Goal: Task Accomplishment & Management: Complete application form

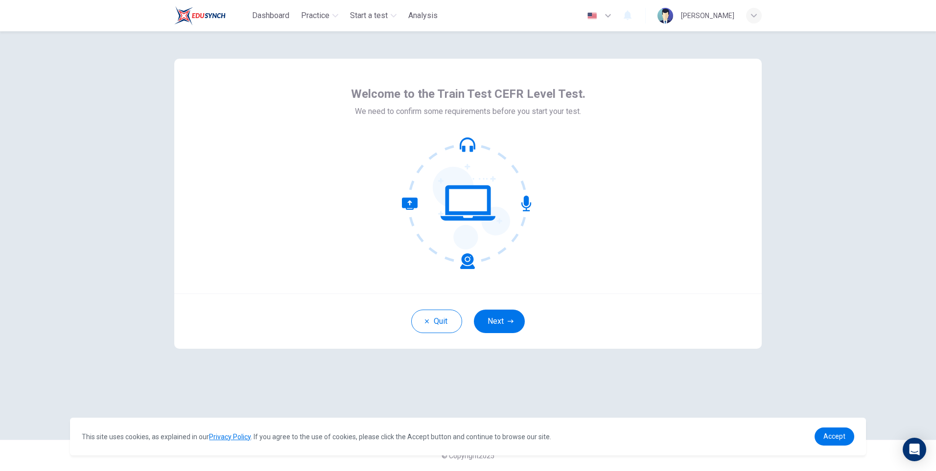
click at [511, 302] on div "Quit Next" at bounding box center [467, 321] width 587 height 55
click at [507, 325] on button "Next" at bounding box center [499, 321] width 51 height 23
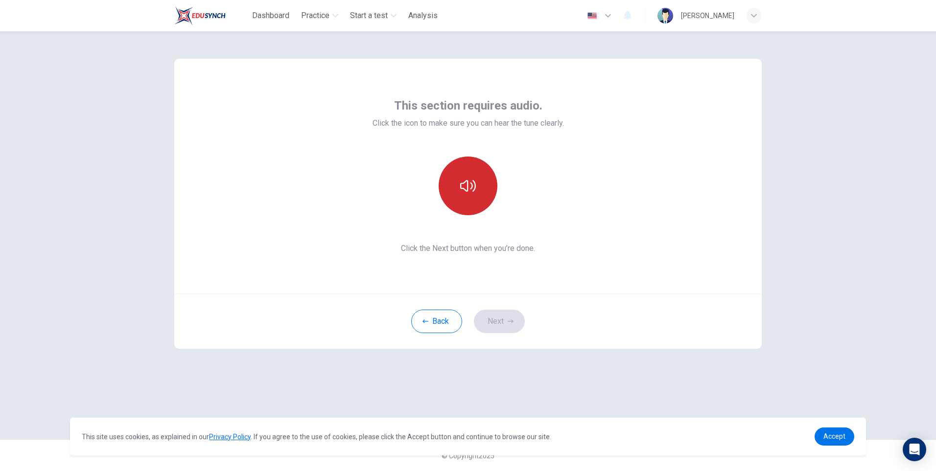
click at [465, 197] on button "button" at bounding box center [467, 186] width 59 height 59
click at [514, 322] on button "Next" at bounding box center [499, 321] width 51 height 23
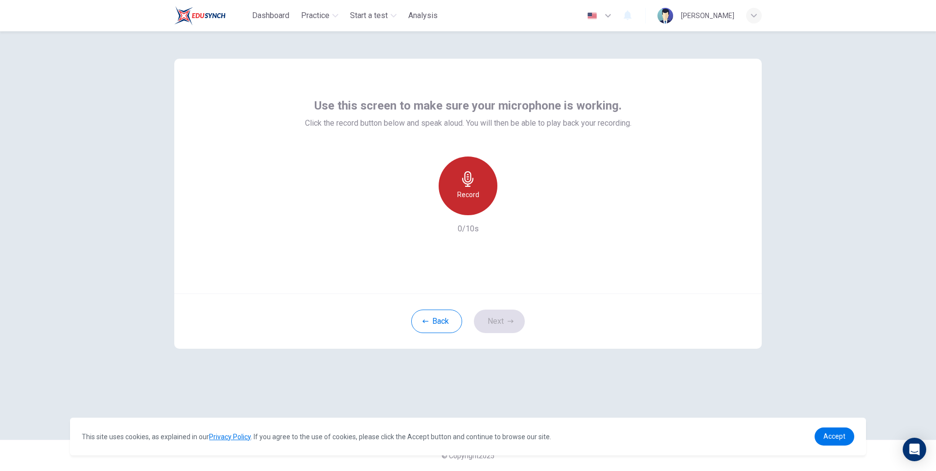
click at [496, 193] on div "Record" at bounding box center [467, 186] width 59 height 59
click at [473, 179] on icon "button" at bounding box center [467, 179] width 11 height 16
click at [517, 199] on div "Record" at bounding box center [468, 186] width 106 height 59
click at [518, 201] on div "button" at bounding box center [513, 208] width 16 height 16
click at [511, 318] on button "Next" at bounding box center [499, 321] width 51 height 23
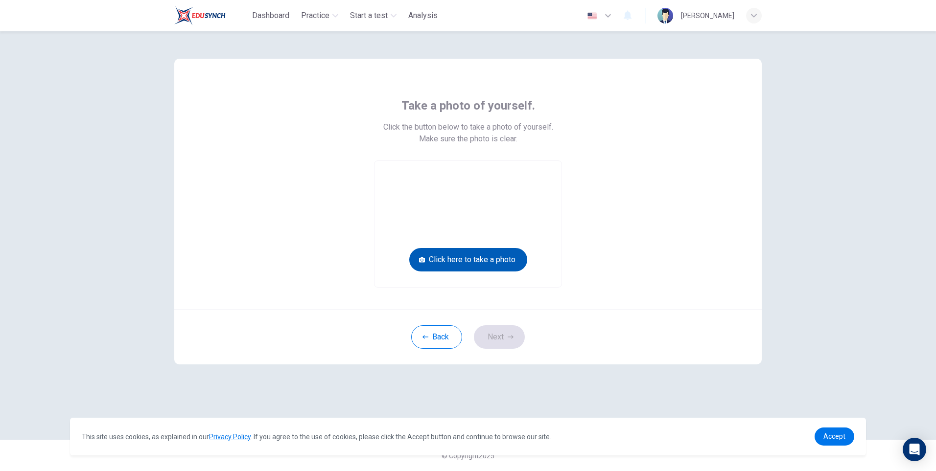
click at [493, 258] on button "Click here to take a photo" at bounding box center [468, 259] width 118 height 23
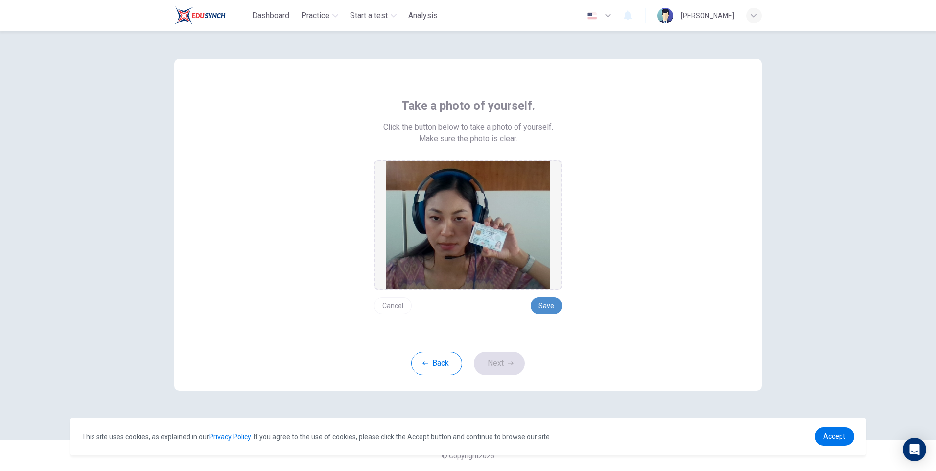
click at [539, 303] on button "Save" at bounding box center [545, 306] width 31 height 17
click at [514, 355] on button "Next" at bounding box center [499, 363] width 51 height 23
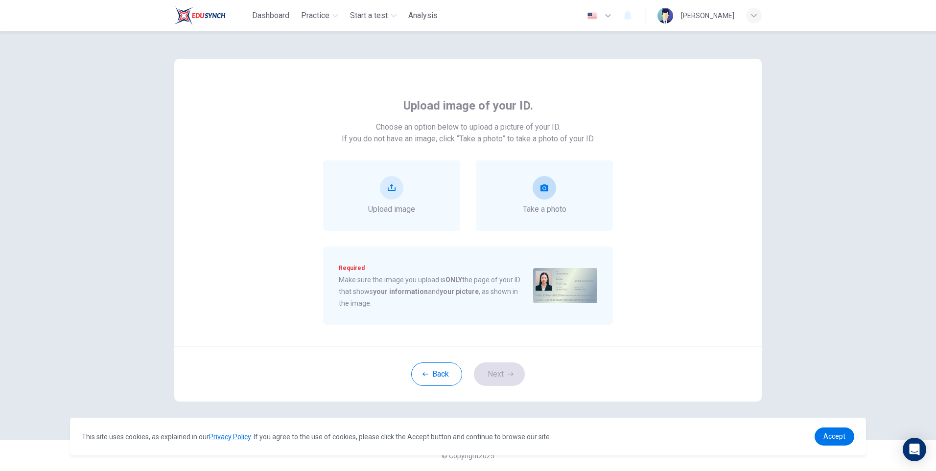
click at [539, 208] on span "Take a photo" at bounding box center [545, 210] width 44 height 12
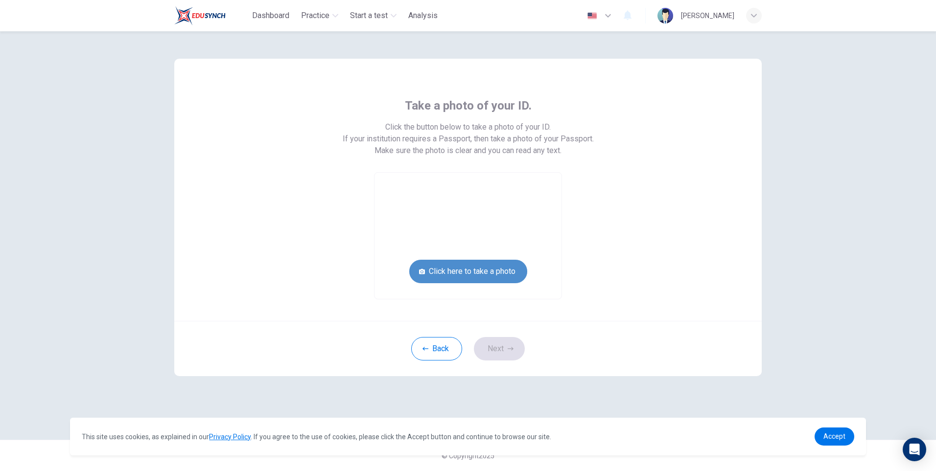
click at [500, 279] on button "Click here to take a photo" at bounding box center [468, 271] width 118 height 23
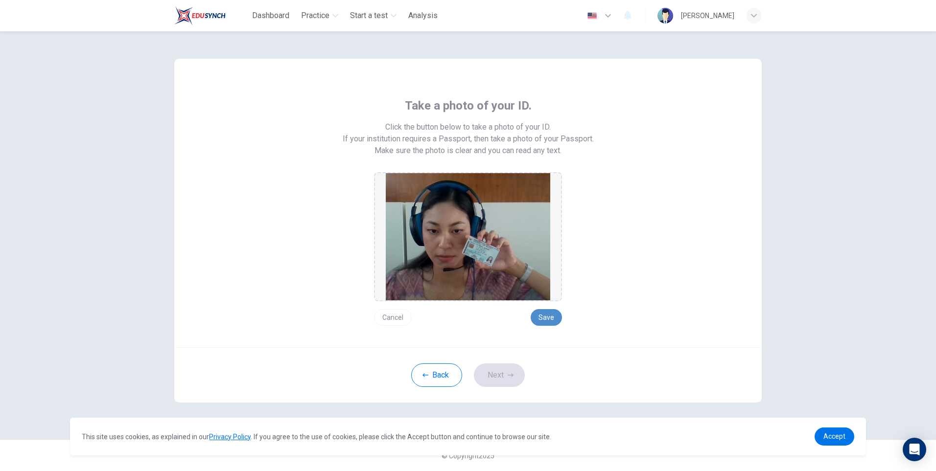
click at [551, 319] on button "Save" at bounding box center [545, 317] width 31 height 17
click at [504, 366] on button "Next" at bounding box center [499, 375] width 51 height 23
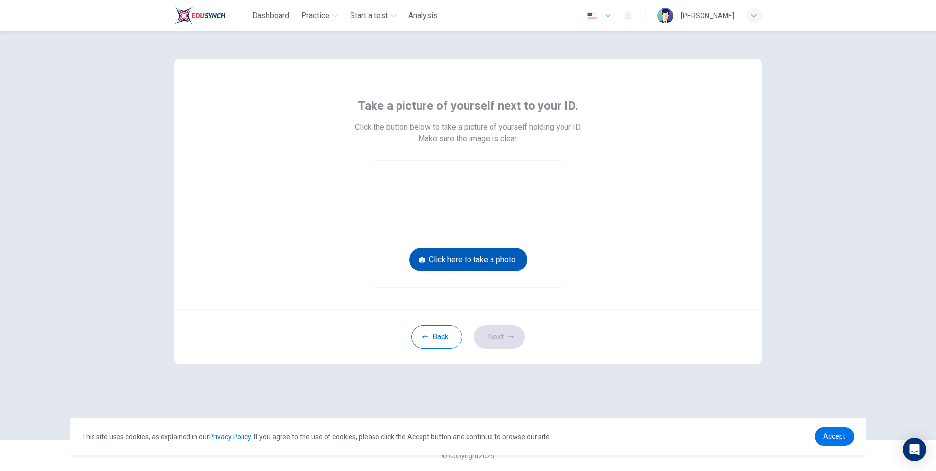
click at [490, 259] on button "Click here to take a photo" at bounding box center [468, 259] width 118 height 23
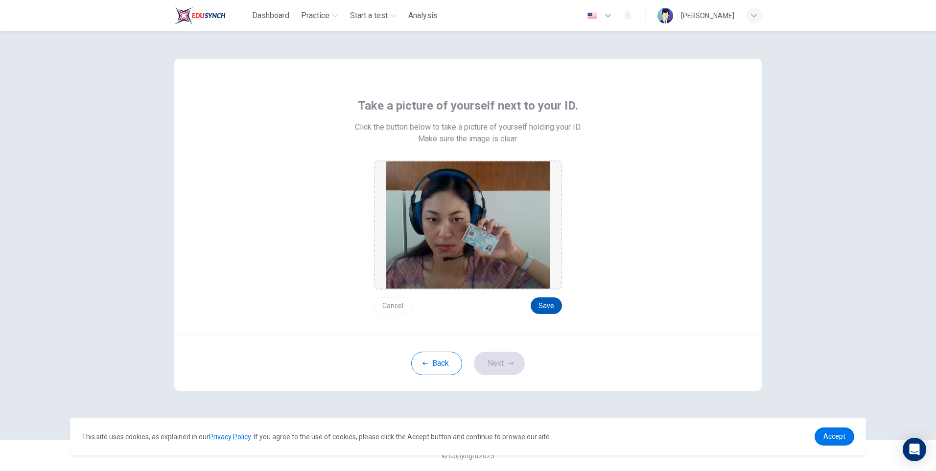
click at [546, 312] on button "Save" at bounding box center [545, 306] width 31 height 17
click at [502, 368] on button "Next" at bounding box center [499, 363] width 51 height 23
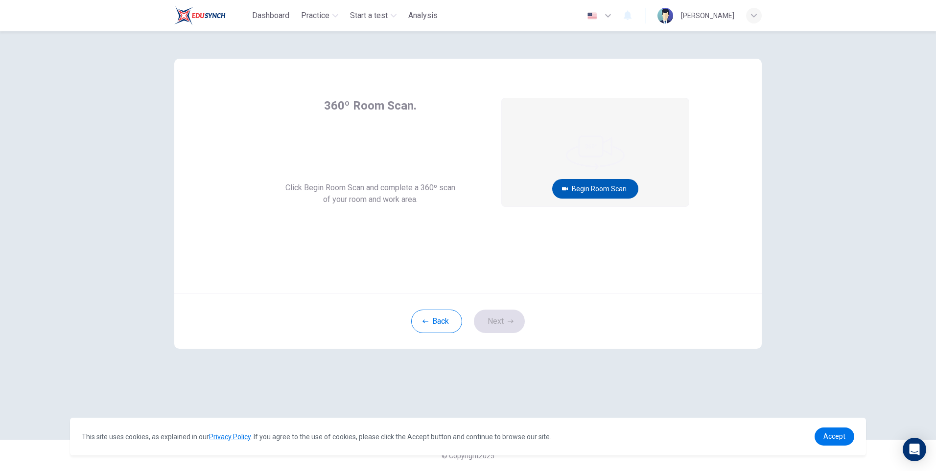
click at [605, 190] on button "Begin Room Scan" at bounding box center [595, 189] width 86 height 20
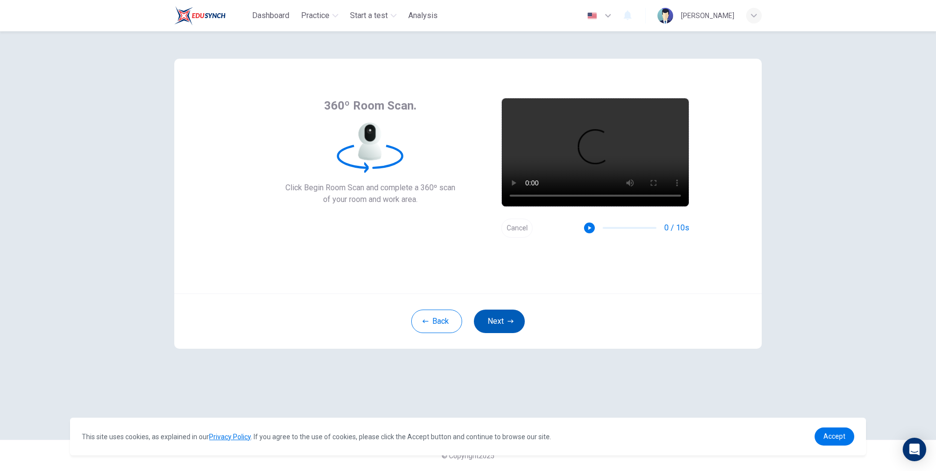
click at [516, 332] on button "Next" at bounding box center [499, 321] width 51 height 23
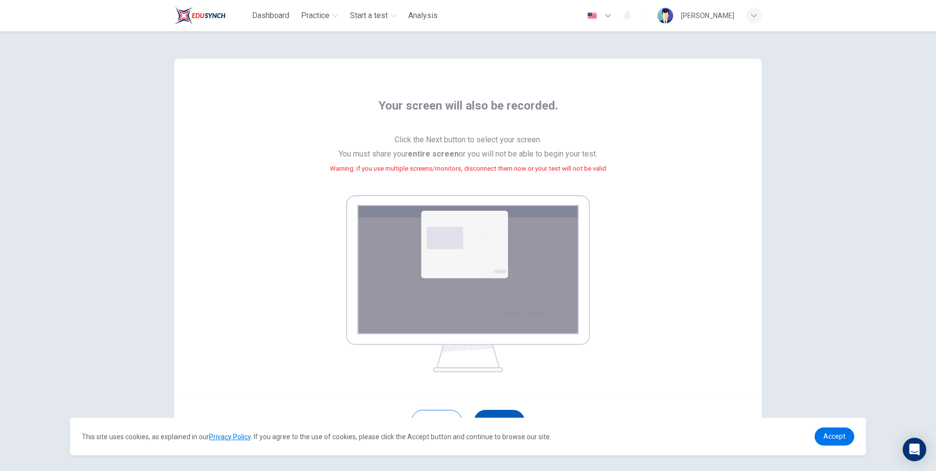
scroll to position [36, 0]
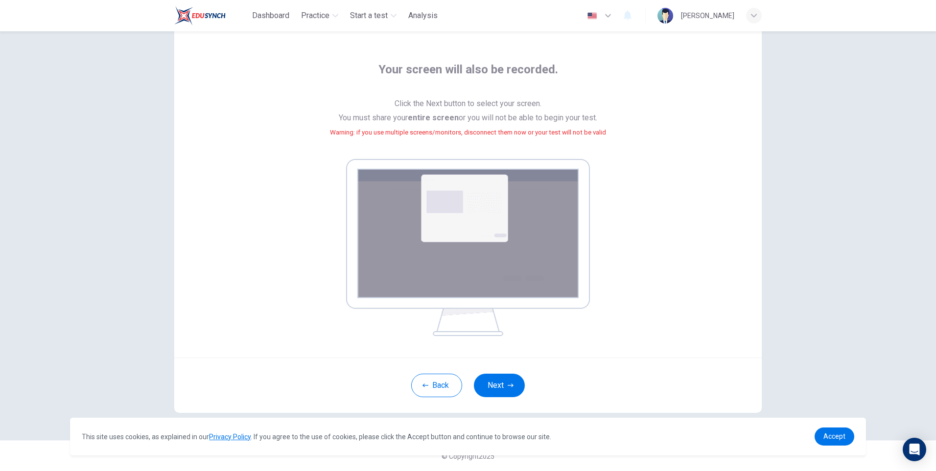
click at [502, 398] on div "Back Next" at bounding box center [467, 385] width 587 height 55
click at [500, 392] on button "Next" at bounding box center [499, 385] width 51 height 23
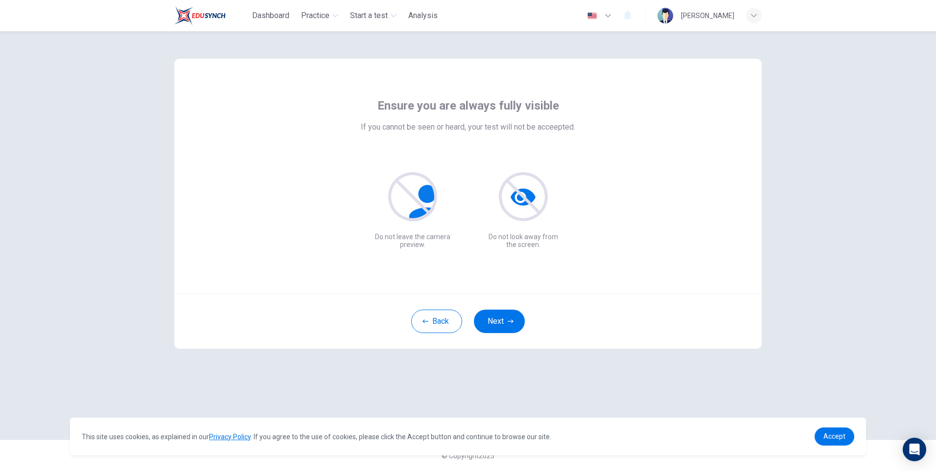
scroll to position [0, 0]
click at [508, 313] on button "Next" at bounding box center [499, 321] width 51 height 23
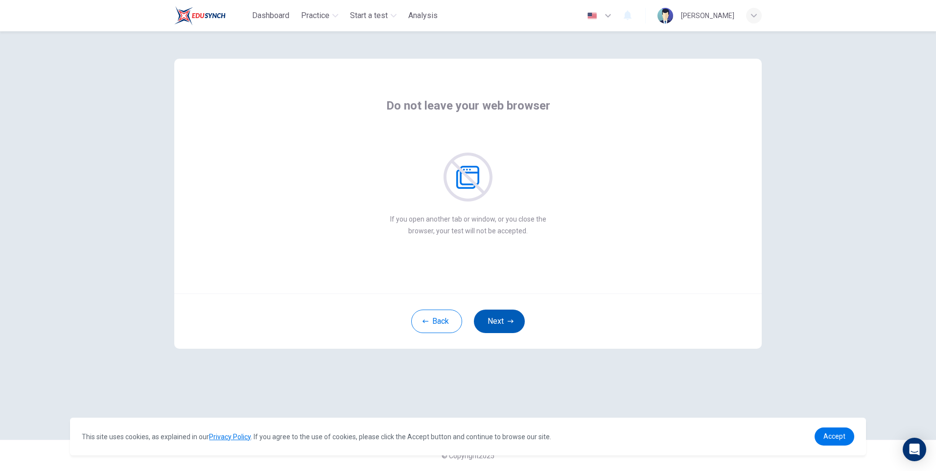
click at [511, 318] on button "Next" at bounding box center [499, 321] width 51 height 23
click at [512, 318] on button "Next" at bounding box center [499, 321] width 51 height 23
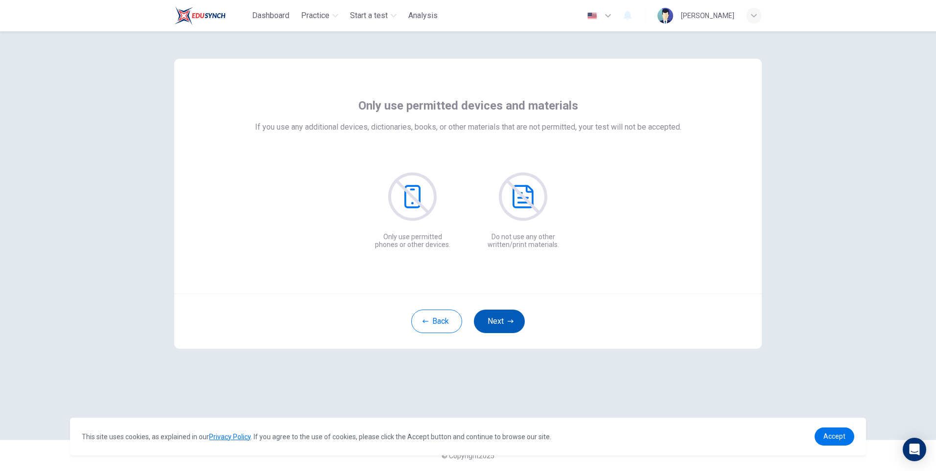
click at [512, 318] on button "Next" at bounding box center [499, 321] width 51 height 23
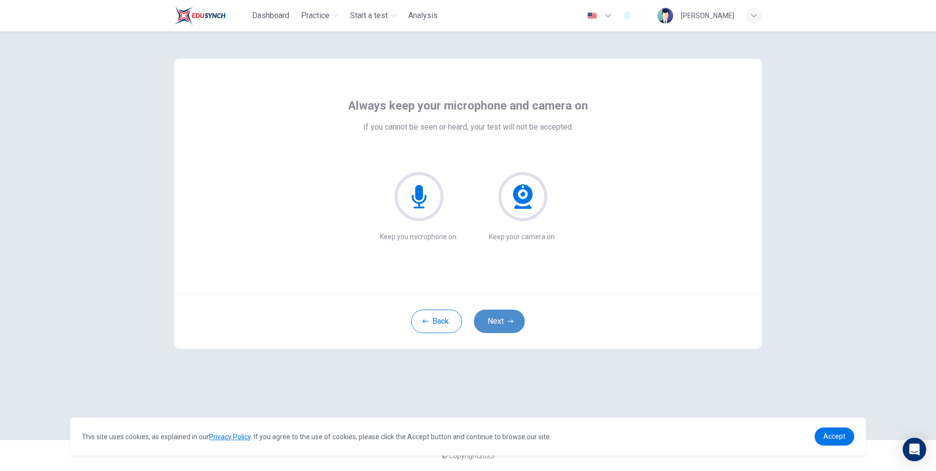
click at [512, 318] on button "Next" at bounding box center [499, 321] width 51 height 23
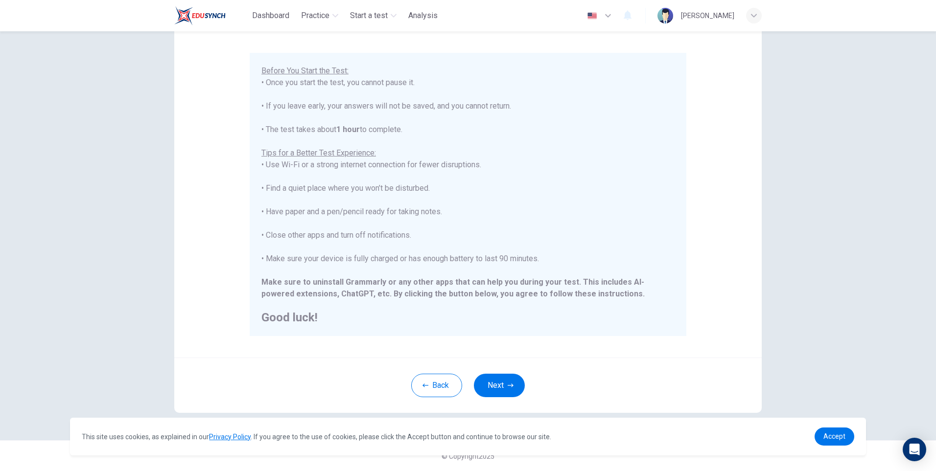
scroll to position [73, 0]
click at [500, 377] on button "Next" at bounding box center [499, 384] width 51 height 23
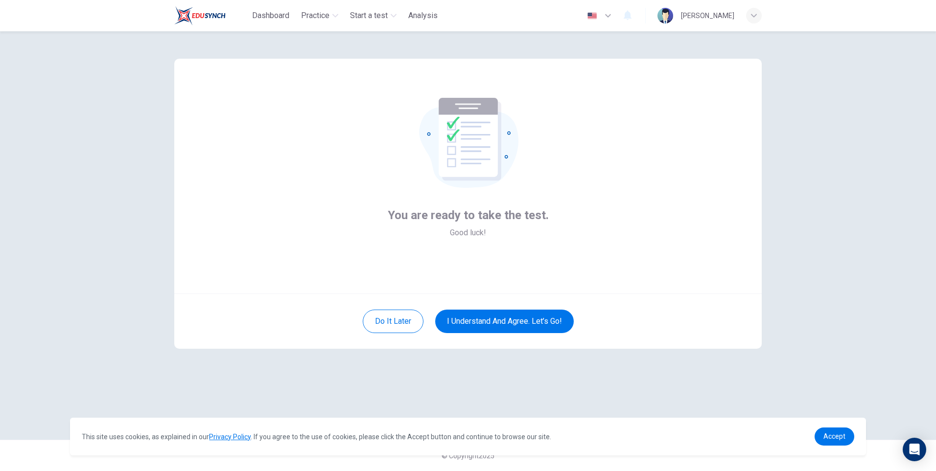
click at [503, 307] on div "Do it later I understand and agree. Let’s go!" at bounding box center [467, 321] width 587 height 55
click at [507, 323] on button "I understand and agree. Let’s go!" at bounding box center [504, 321] width 138 height 23
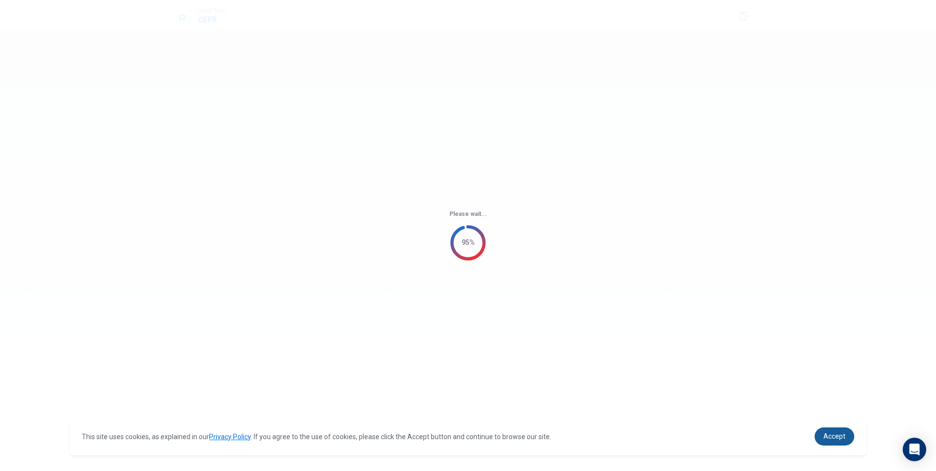
click at [820, 436] on link "Accept" at bounding box center [834, 436] width 40 height 18
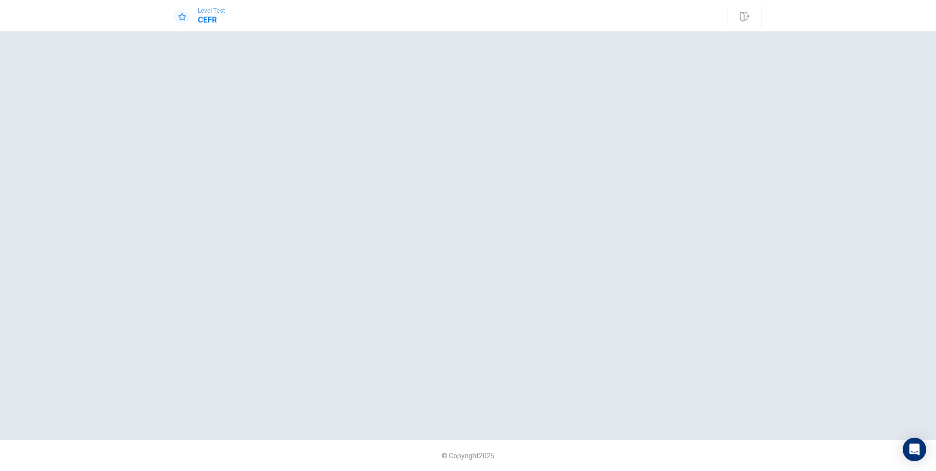
click at [623, 346] on div at bounding box center [467, 235] width 587 height 369
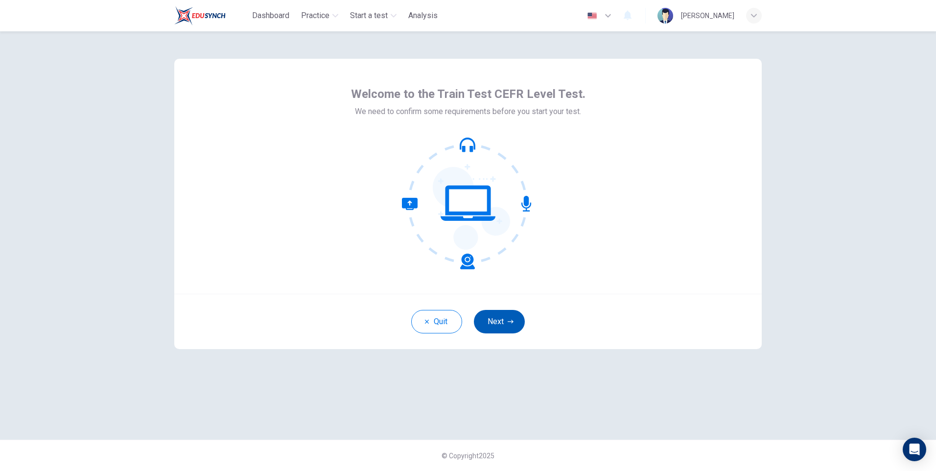
click at [500, 321] on button "Next" at bounding box center [499, 321] width 51 height 23
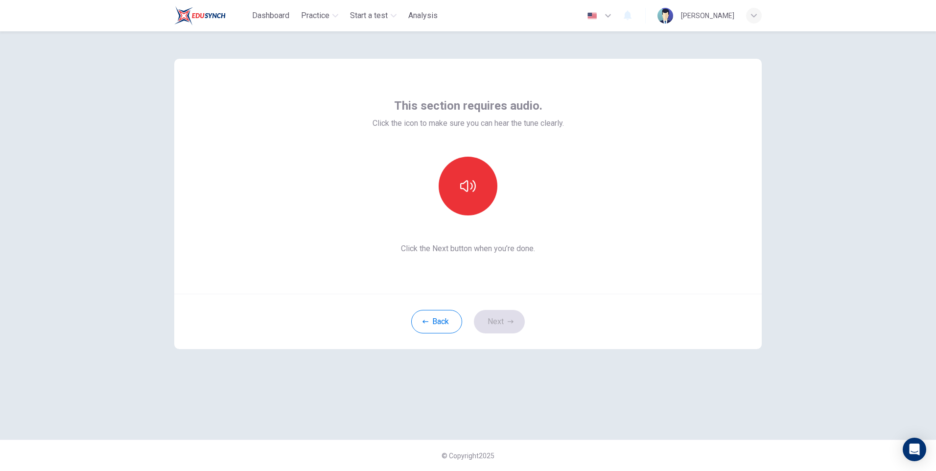
click at [501, 321] on div "Back Next" at bounding box center [467, 321] width 587 height 55
click at [475, 189] on icon "button" at bounding box center [468, 186] width 16 height 16
click at [519, 316] on button "Next" at bounding box center [499, 321] width 51 height 23
click at [489, 199] on div "Record" at bounding box center [467, 186] width 59 height 59
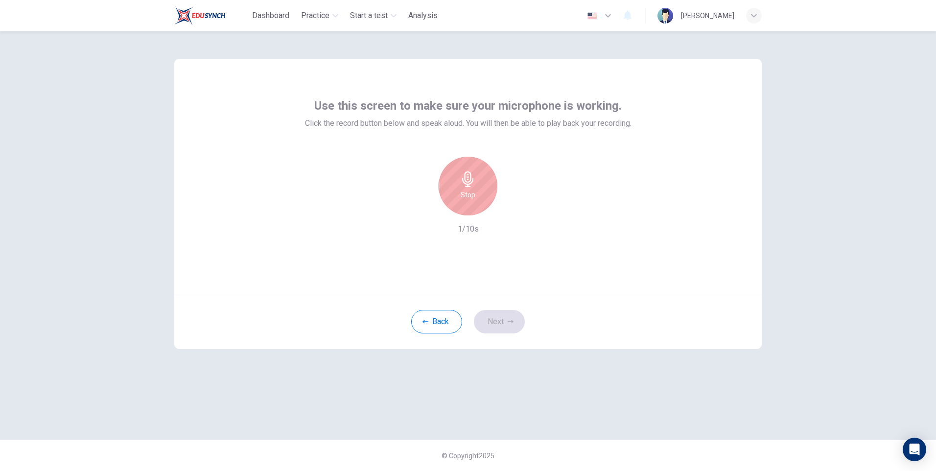
click at [468, 185] on icon "button" at bounding box center [468, 179] width 16 height 16
click at [519, 316] on button "Next" at bounding box center [499, 321] width 51 height 23
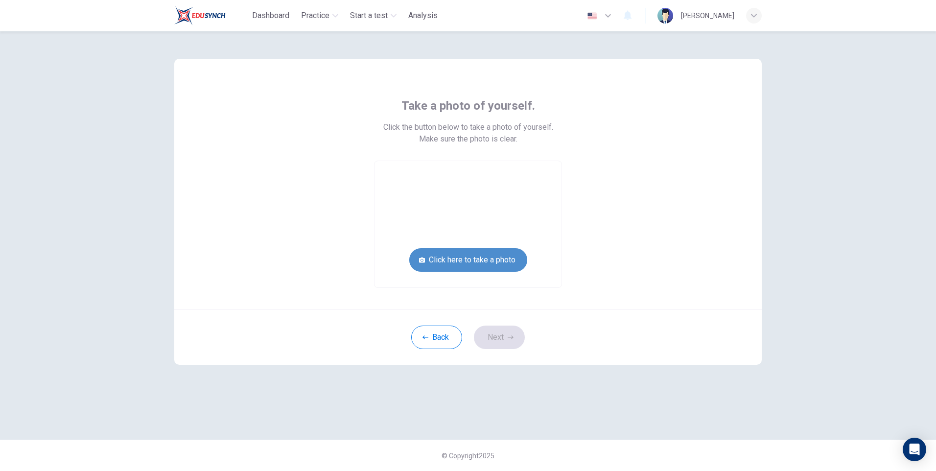
click at [498, 257] on button "Click here to take a photo" at bounding box center [468, 259] width 118 height 23
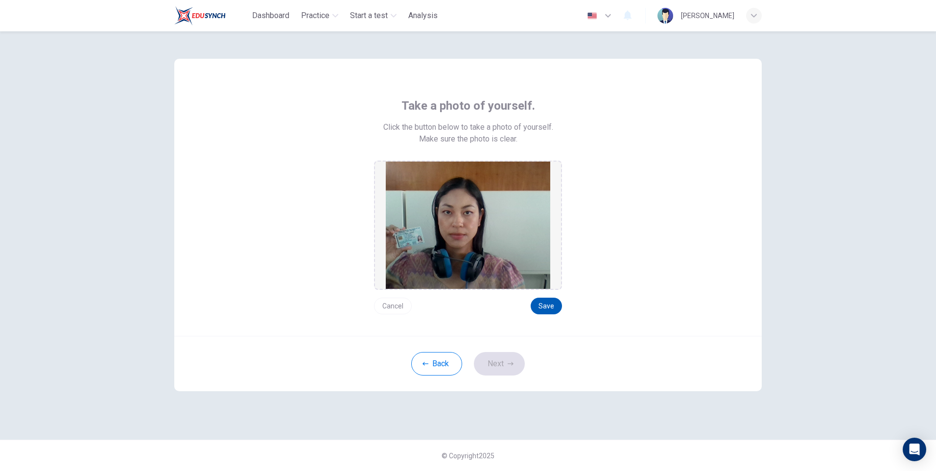
click at [545, 303] on button "Save" at bounding box center [545, 306] width 31 height 17
click at [546, 301] on button "Save" at bounding box center [545, 306] width 31 height 17
click at [492, 365] on button "Next" at bounding box center [499, 363] width 51 height 23
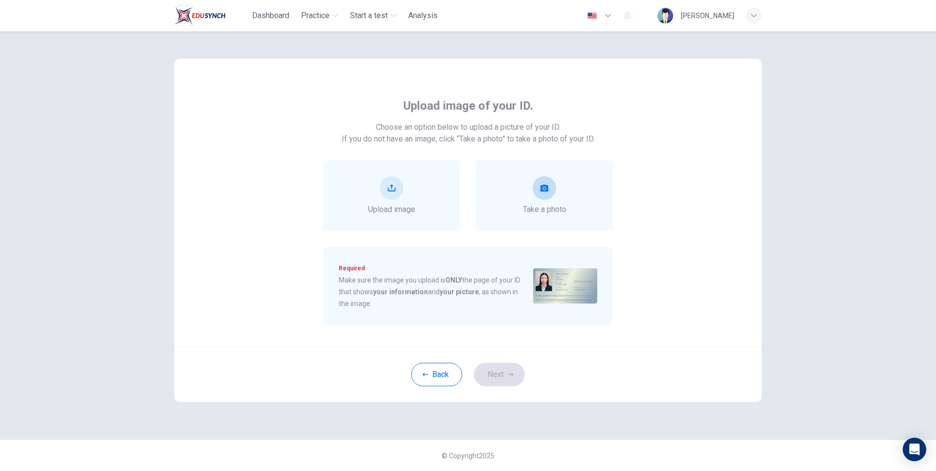
click at [554, 191] on button "take photo" at bounding box center [543, 187] width 23 height 23
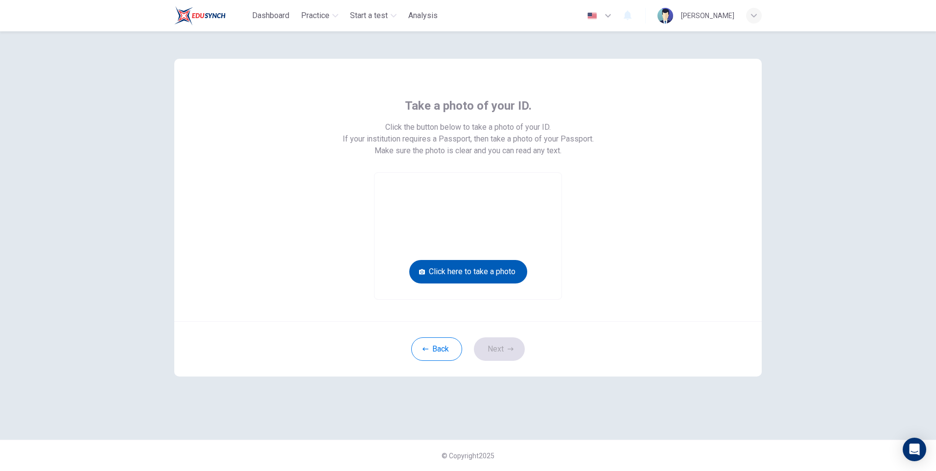
click at [481, 274] on button "Click here to take a photo" at bounding box center [468, 271] width 118 height 23
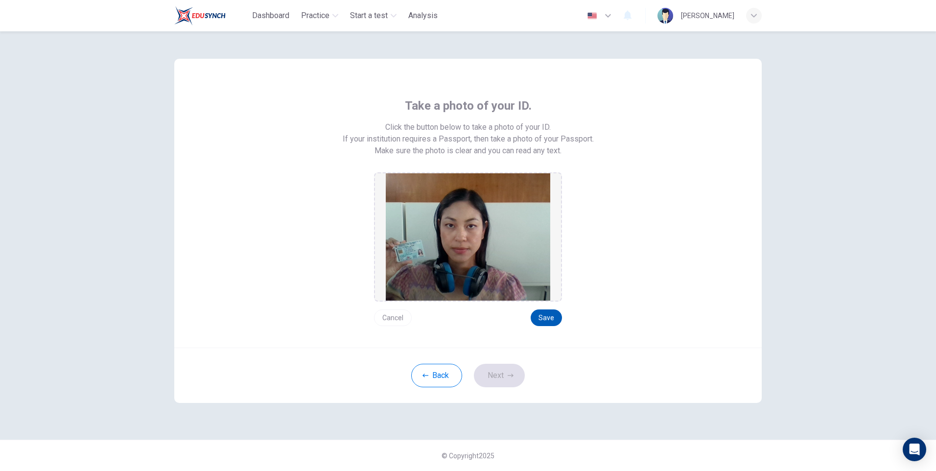
click at [545, 321] on button "Save" at bounding box center [545, 317] width 31 height 17
click at [499, 373] on button "Next" at bounding box center [499, 375] width 51 height 23
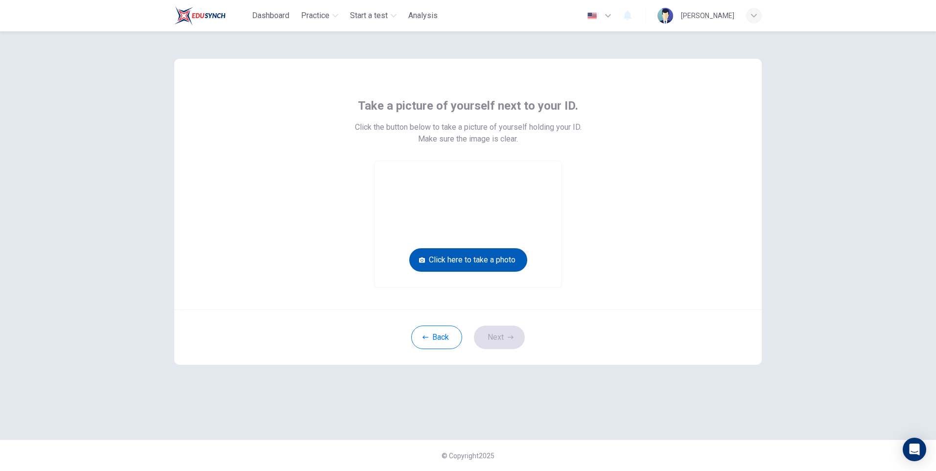
click at [495, 256] on button "Click here to take a photo" at bounding box center [468, 259] width 118 height 23
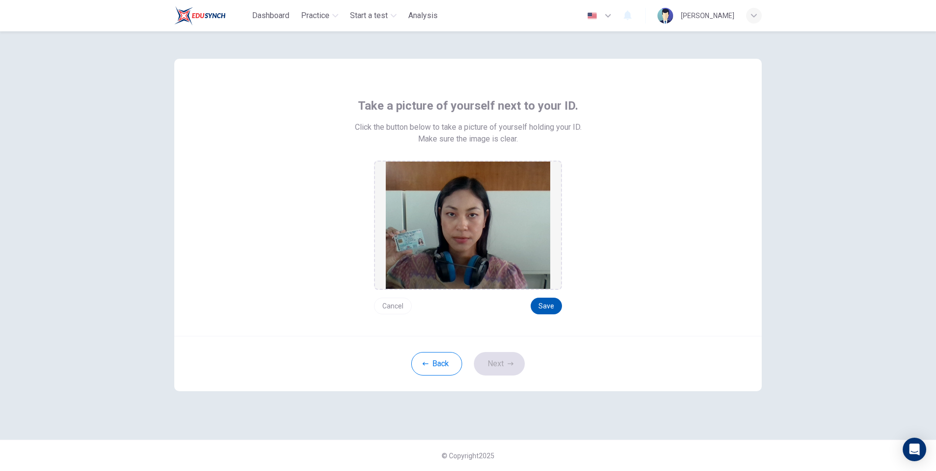
click at [547, 302] on button "Save" at bounding box center [545, 306] width 31 height 17
click at [502, 362] on button "Next" at bounding box center [499, 363] width 51 height 23
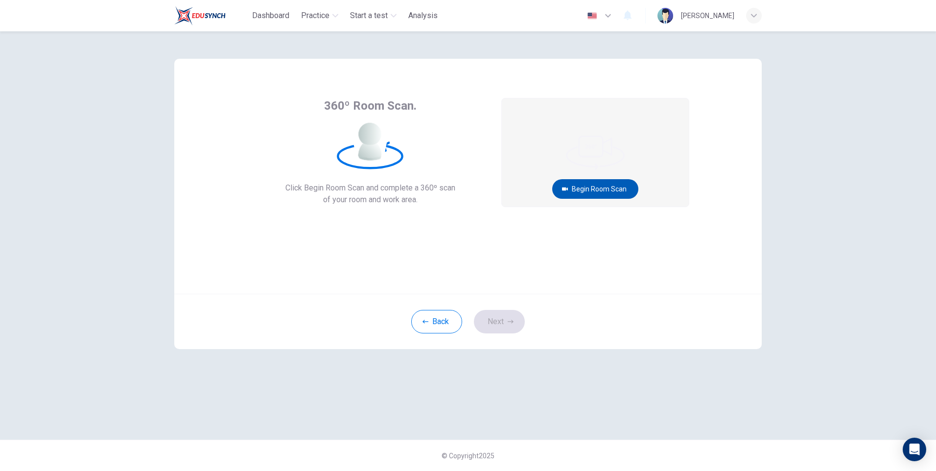
click at [604, 184] on button "Begin Room Scan" at bounding box center [595, 189] width 86 height 20
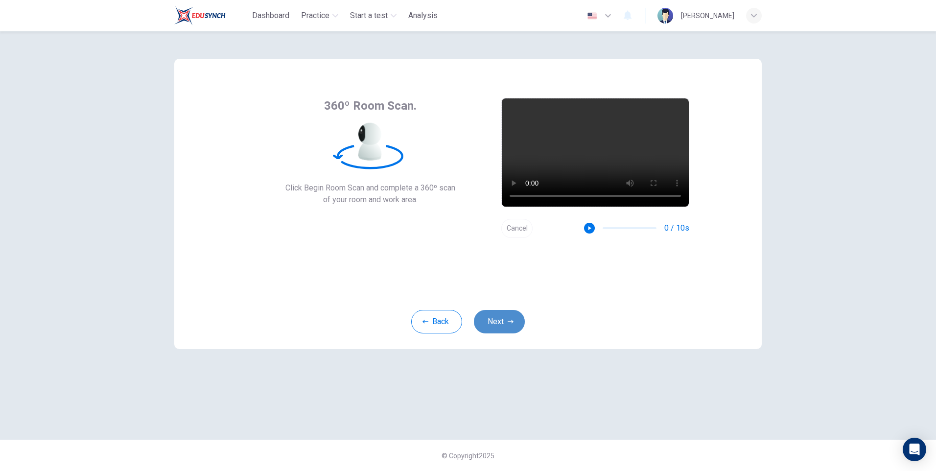
click at [510, 329] on button "Next" at bounding box center [499, 321] width 51 height 23
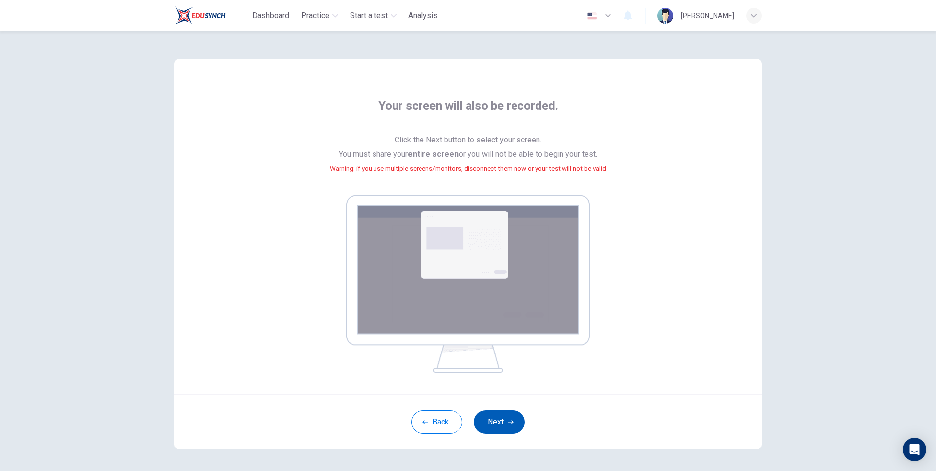
click at [501, 418] on button "Next" at bounding box center [499, 421] width 51 height 23
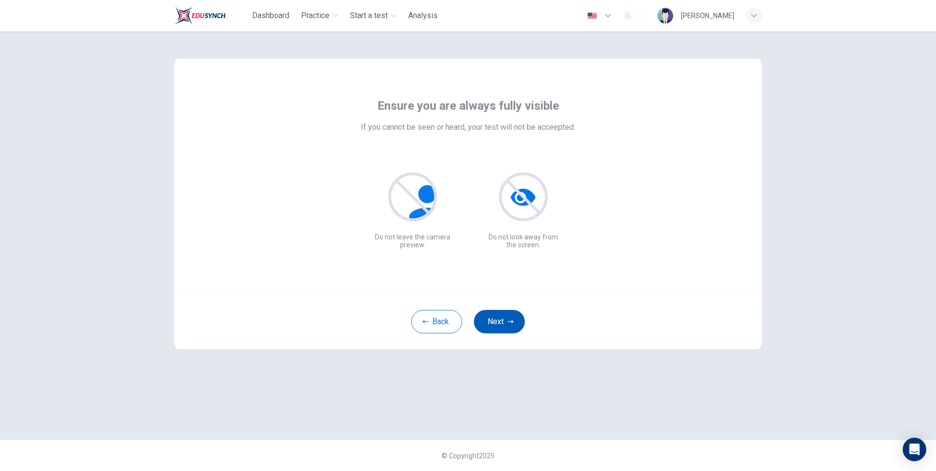
drag, startPoint x: 499, startPoint y: 320, endPoint x: 508, endPoint y: 320, distance: 9.8
click at [499, 320] on button "Next" at bounding box center [499, 321] width 51 height 23
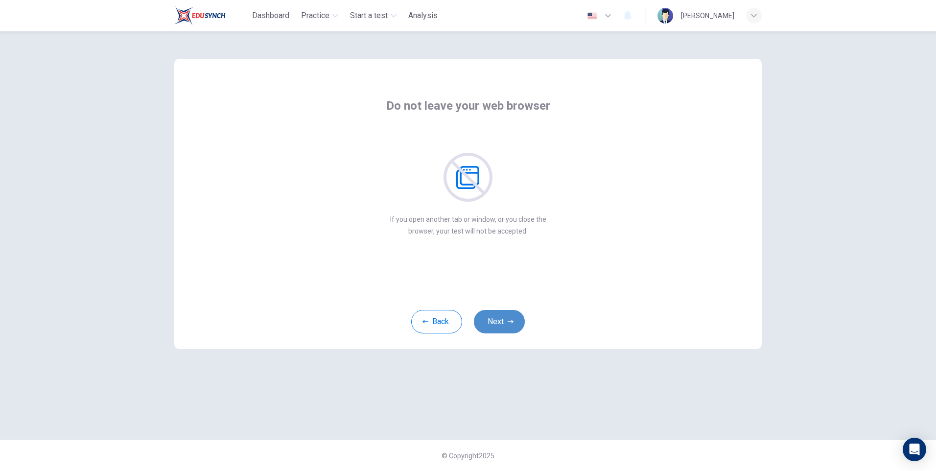
click at [499, 325] on button "Next" at bounding box center [499, 321] width 51 height 23
click at [501, 325] on button "Next" at bounding box center [499, 321] width 51 height 23
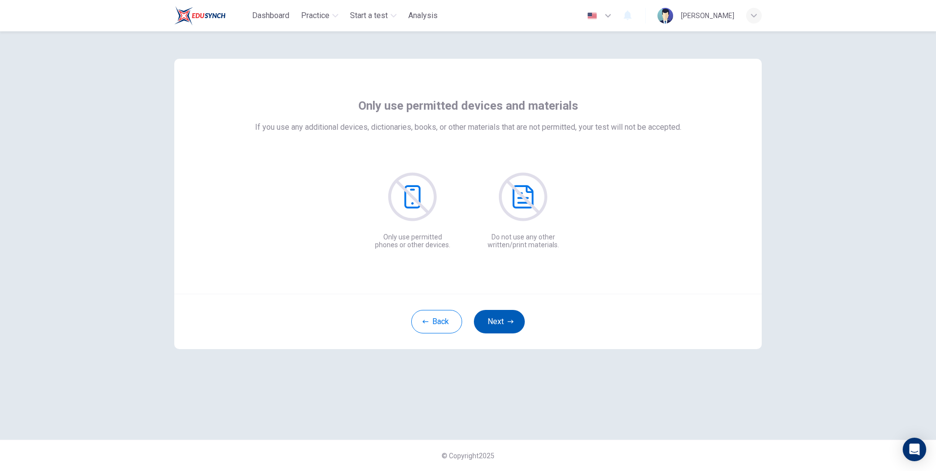
click at [501, 325] on button "Next" at bounding box center [499, 321] width 51 height 23
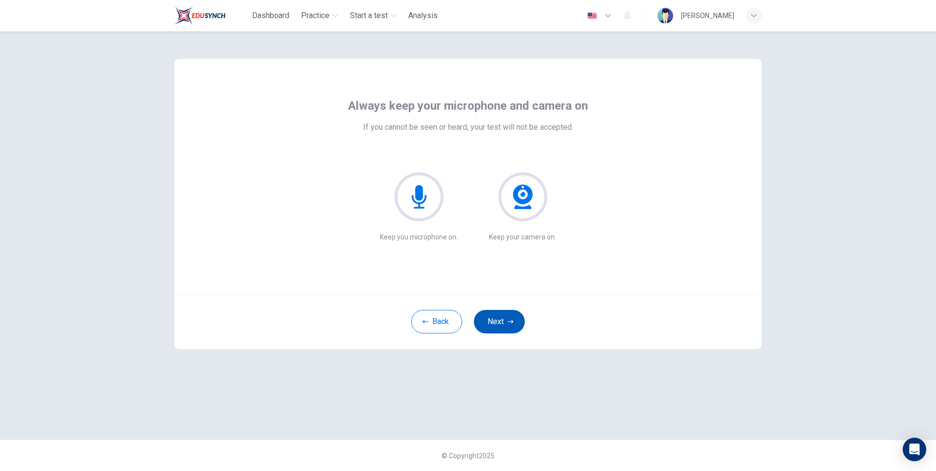
click at [505, 315] on button "Next" at bounding box center [499, 321] width 51 height 23
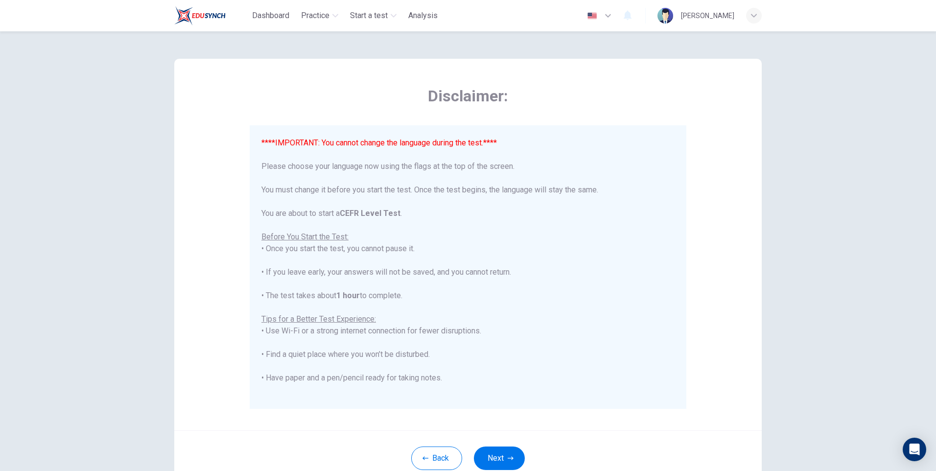
scroll to position [73, 0]
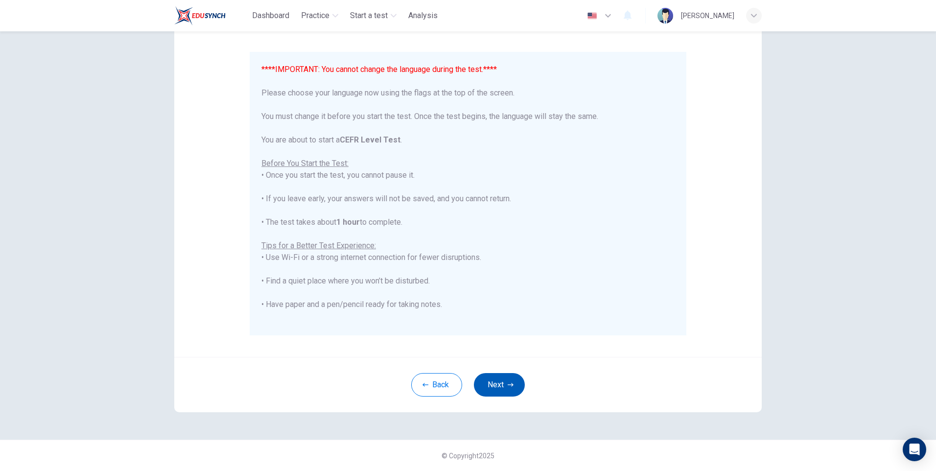
click at [485, 381] on button "Next" at bounding box center [499, 384] width 51 height 23
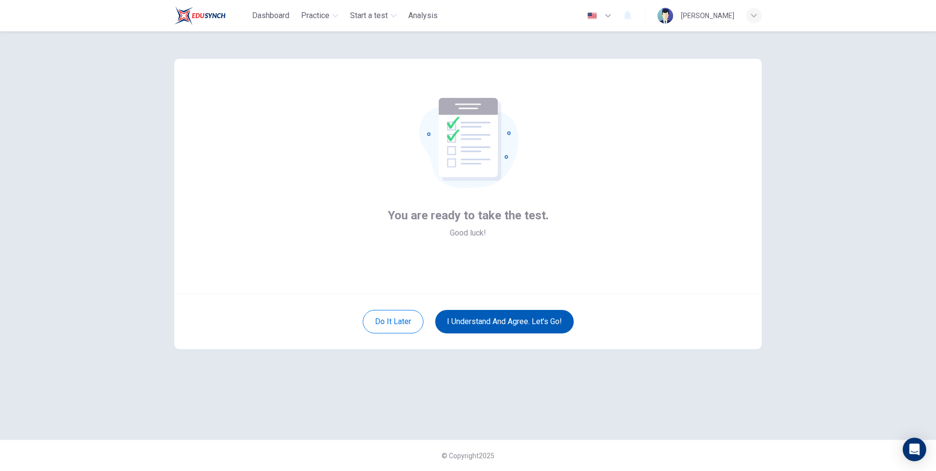
click at [512, 322] on button "I understand and agree. Let’s go!" at bounding box center [504, 321] width 138 height 23
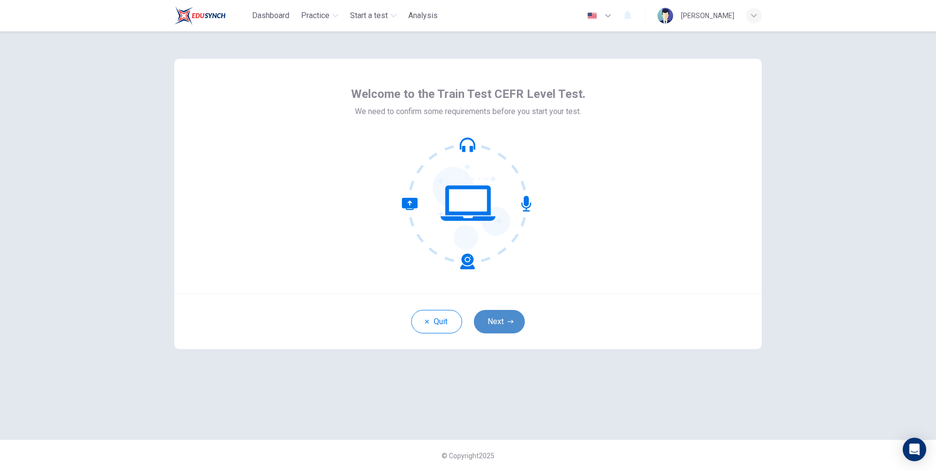
click at [507, 320] on icon "button" at bounding box center [510, 322] width 6 height 6
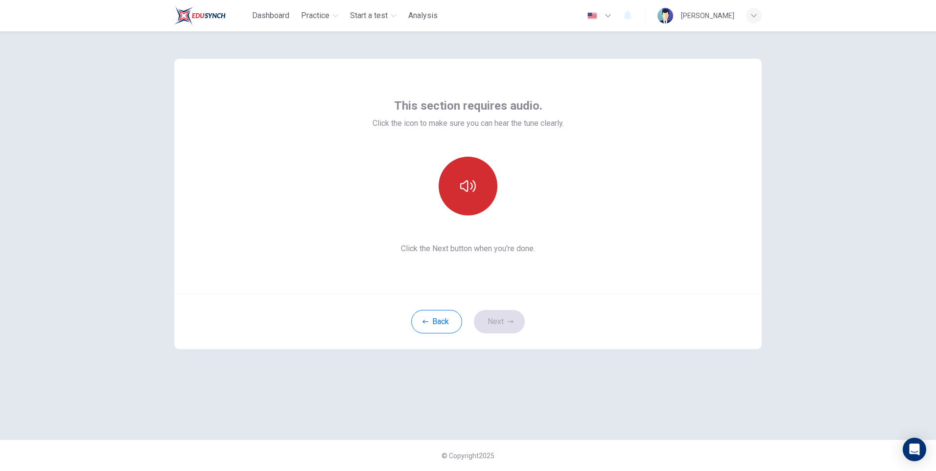
click at [453, 171] on button "button" at bounding box center [467, 186] width 59 height 59
click at [502, 323] on button "Next" at bounding box center [499, 321] width 51 height 23
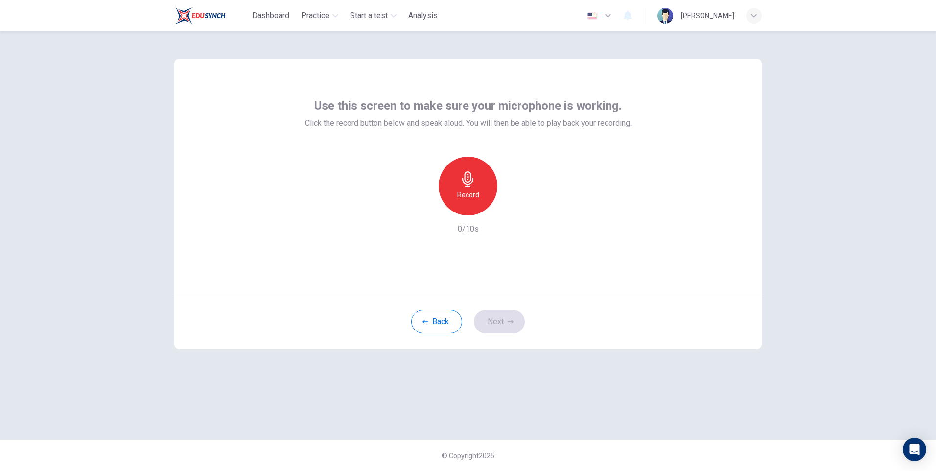
click at [452, 178] on div "Record" at bounding box center [467, 186] width 59 height 59
click at [466, 175] on icon "button" at bounding box center [468, 179] width 16 height 16
click at [512, 328] on button "Next" at bounding box center [499, 321] width 51 height 23
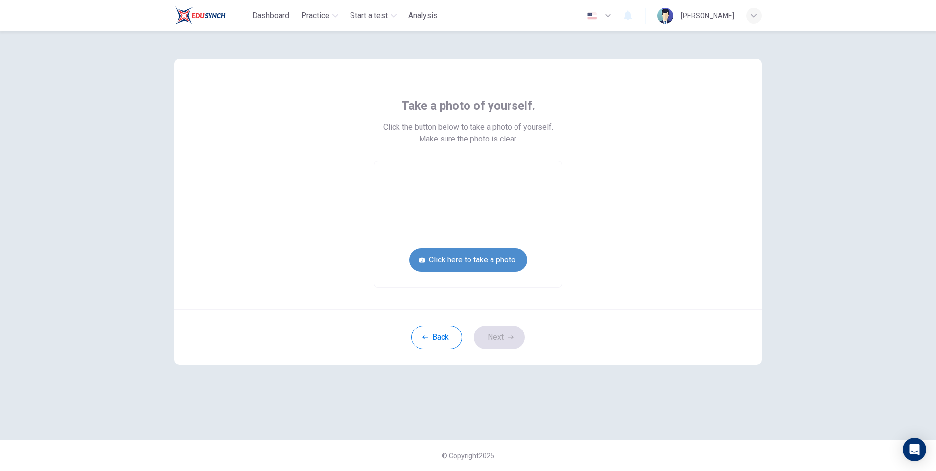
click at [482, 262] on button "Click here to take a photo" at bounding box center [468, 259] width 118 height 23
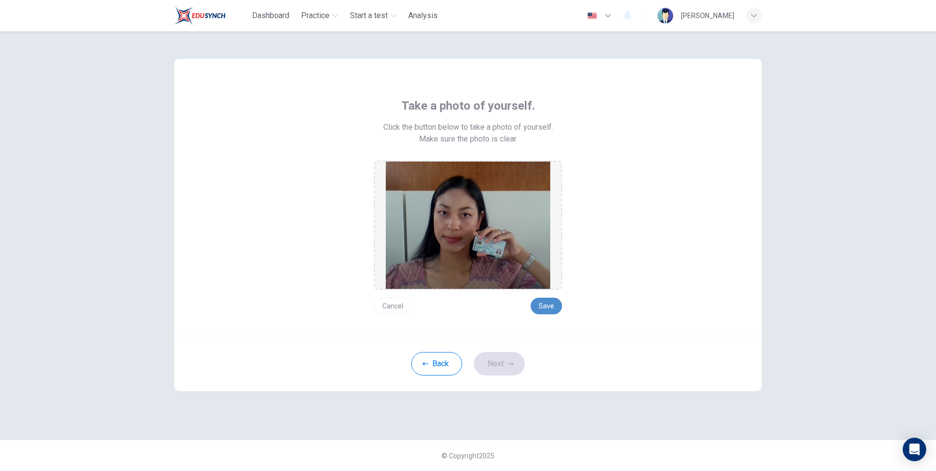
click at [553, 304] on button "Save" at bounding box center [545, 306] width 31 height 17
click at [553, 300] on button "Save" at bounding box center [545, 306] width 31 height 17
click at [501, 375] on div "Back Next" at bounding box center [467, 363] width 587 height 55
click at [501, 373] on button "Next" at bounding box center [499, 363] width 51 height 23
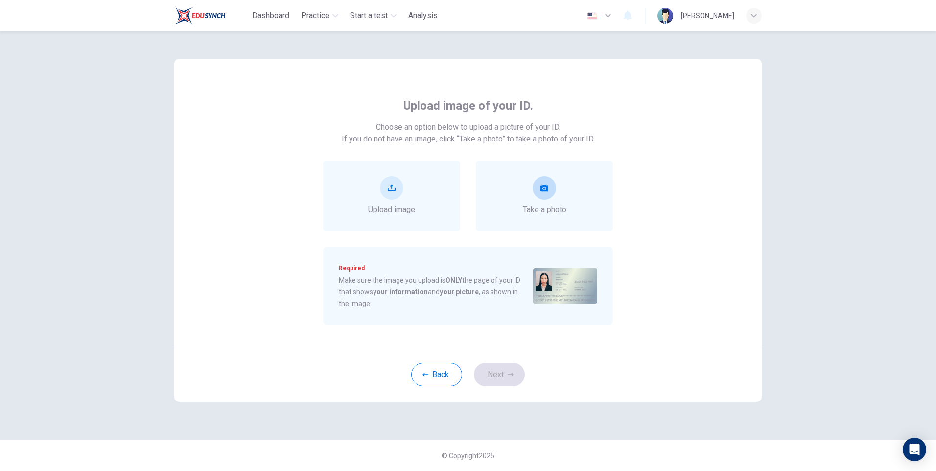
click at [573, 179] on div "Take a photo" at bounding box center [544, 196] width 137 height 70
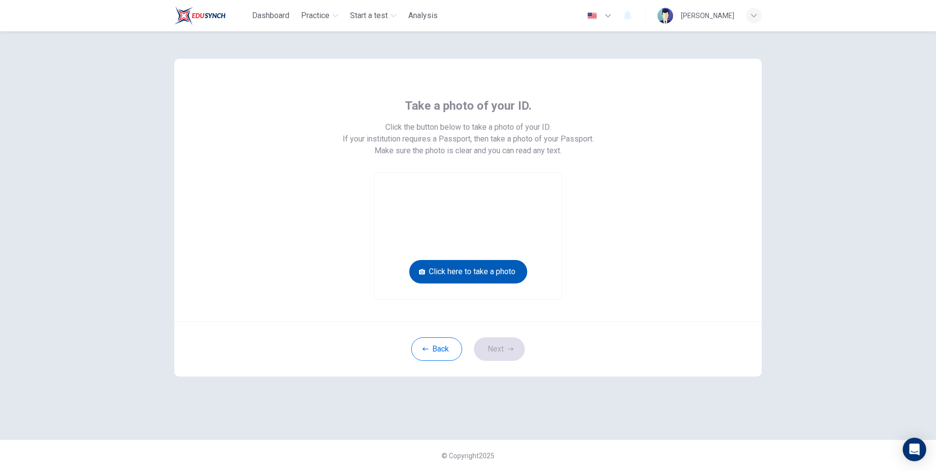
click at [482, 275] on button "Click here to take a photo" at bounding box center [468, 271] width 118 height 23
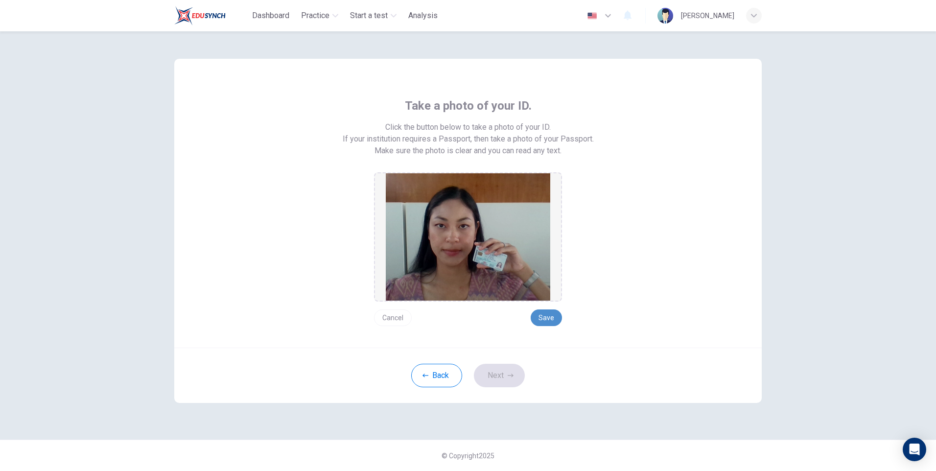
click at [536, 319] on button "Save" at bounding box center [545, 317] width 31 height 17
click at [509, 379] on button "Next" at bounding box center [499, 375] width 51 height 23
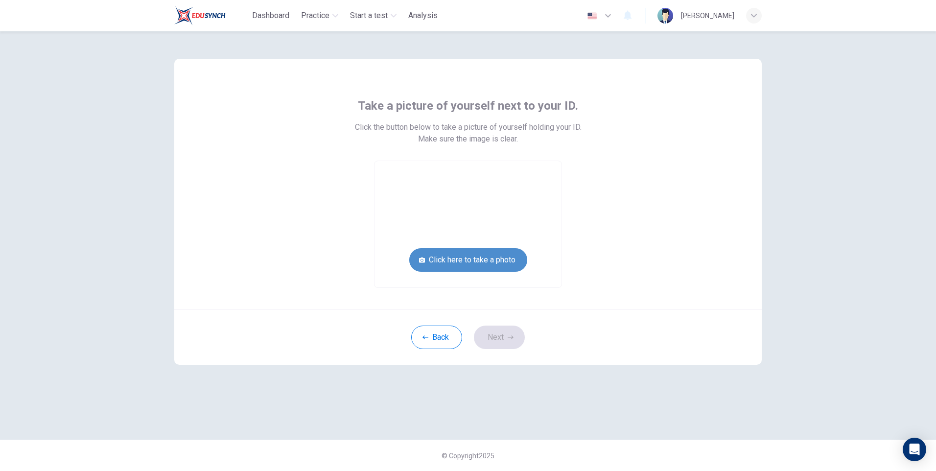
click at [509, 257] on button "Click here to take a photo" at bounding box center [468, 259] width 118 height 23
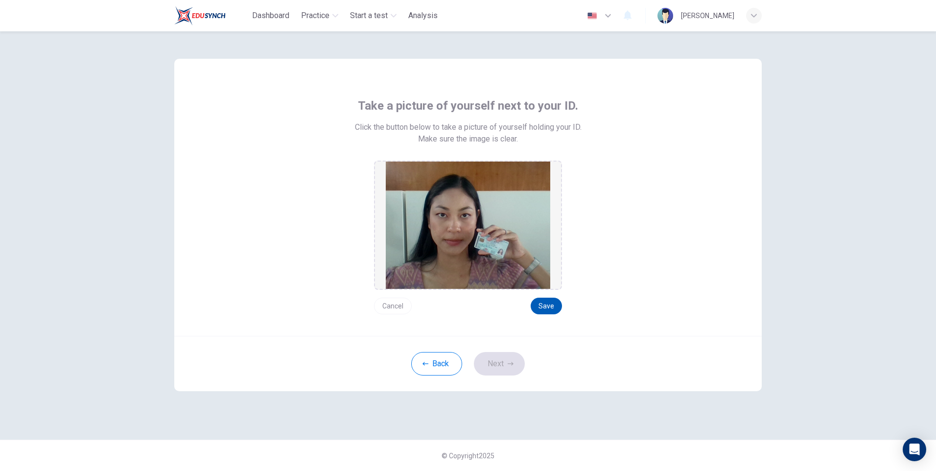
click at [549, 313] on button "Save" at bounding box center [545, 306] width 31 height 17
click at [505, 360] on button "Next" at bounding box center [499, 363] width 51 height 23
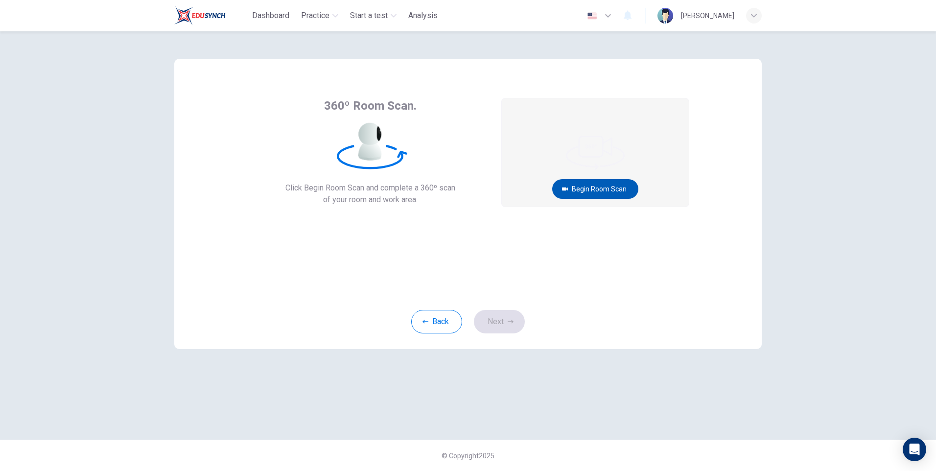
click at [559, 191] on button "Begin Room Scan" at bounding box center [595, 189] width 86 height 20
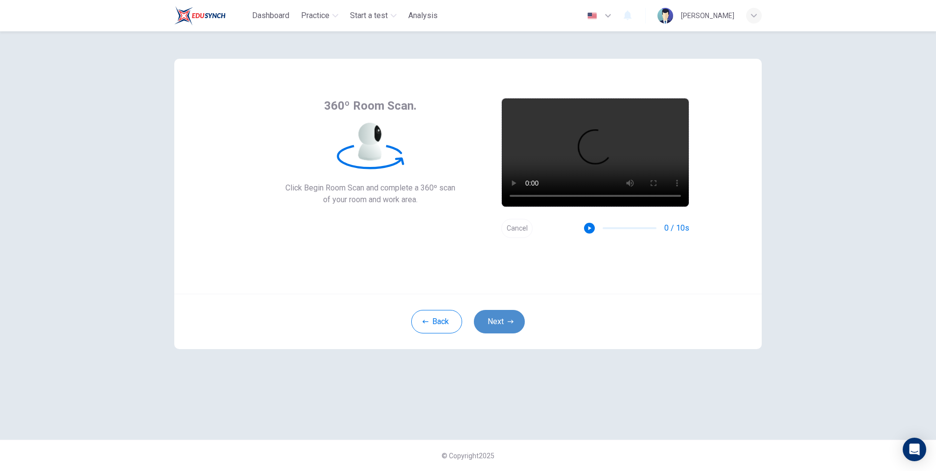
click at [501, 321] on button "Next" at bounding box center [499, 321] width 51 height 23
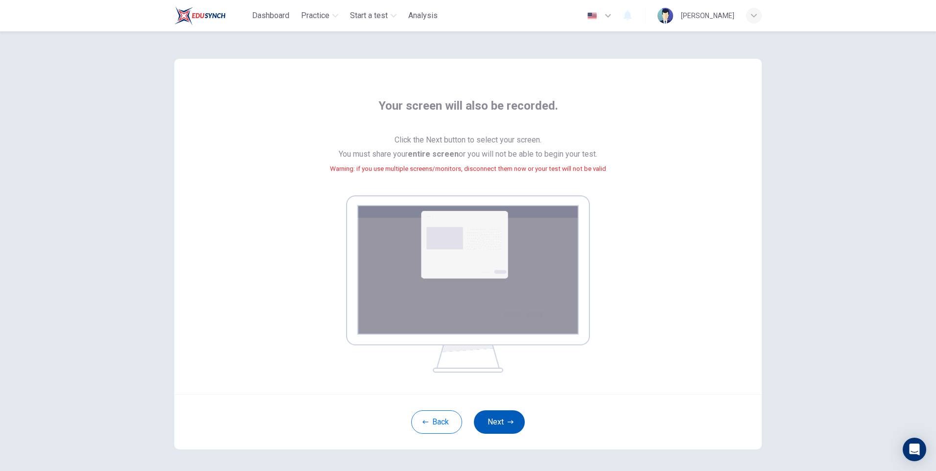
click at [511, 417] on button "Next" at bounding box center [499, 421] width 51 height 23
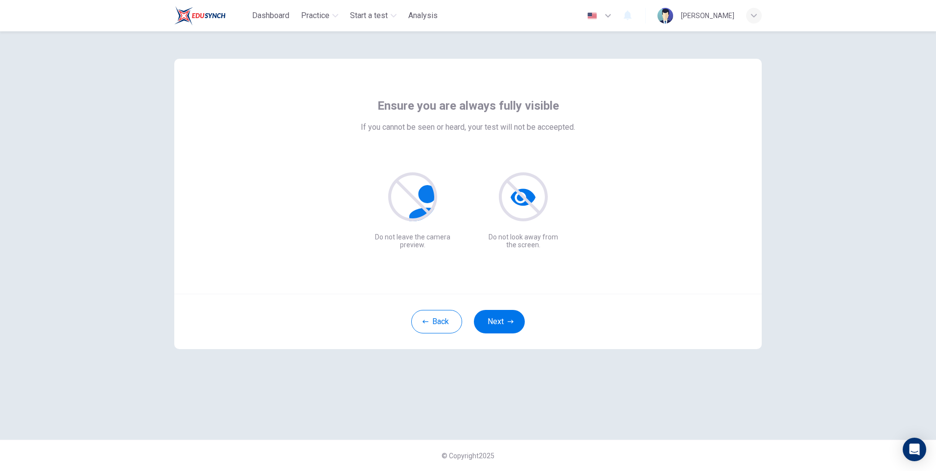
click at [502, 307] on div "Back Next" at bounding box center [467, 321] width 587 height 55
click at [503, 325] on button "Next" at bounding box center [499, 321] width 51 height 23
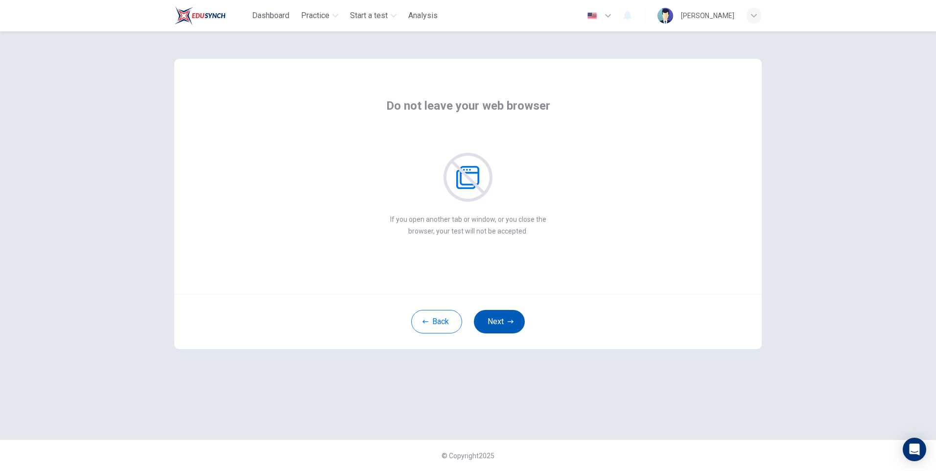
drag, startPoint x: 476, startPoint y: 326, endPoint x: 509, endPoint y: 318, distance: 34.3
click at [479, 324] on button "Next" at bounding box center [499, 321] width 51 height 23
click at [509, 318] on button "Next" at bounding box center [499, 321] width 51 height 23
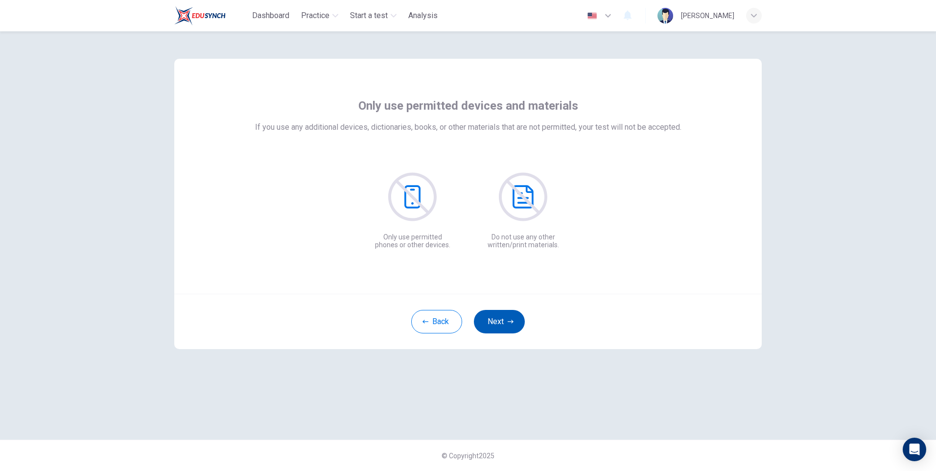
click at [509, 318] on button "Next" at bounding box center [499, 321] width 51 height 23
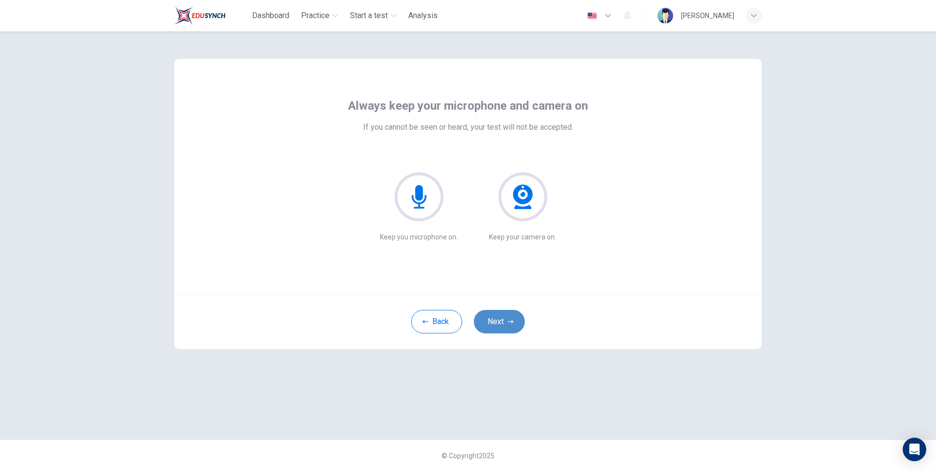
click at [509, 318] on button "Next" at bounding box center [499, 321] width 51 height 23
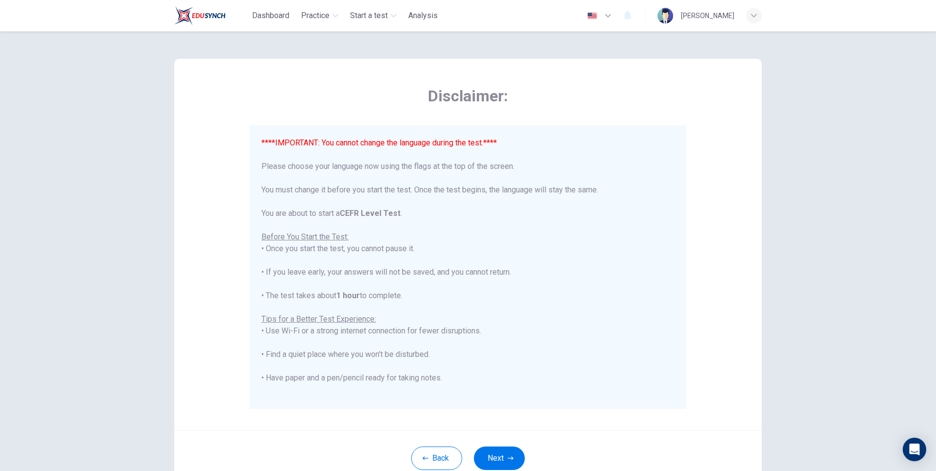
click at [509, 318] on div "****IMPORTANT: You cannot change the language during the test.**** Please choos…" at bounding box center [467, 313] width 413 height 352
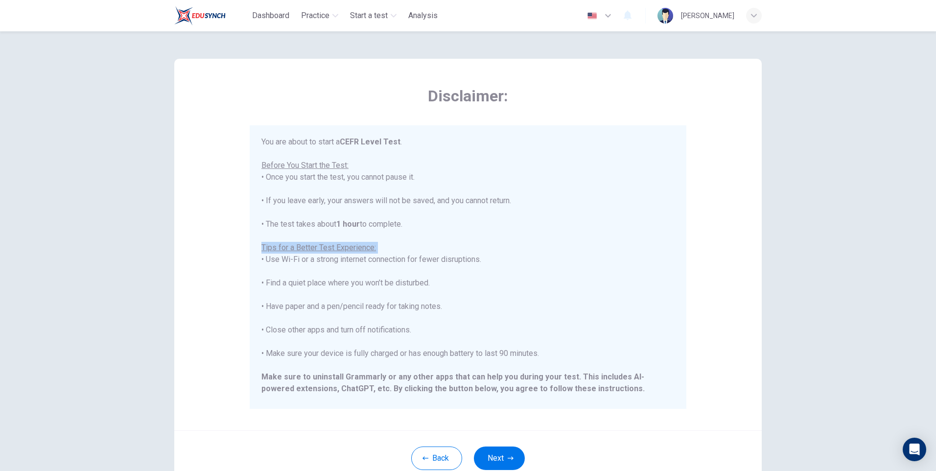
scroll to position [93, 0]
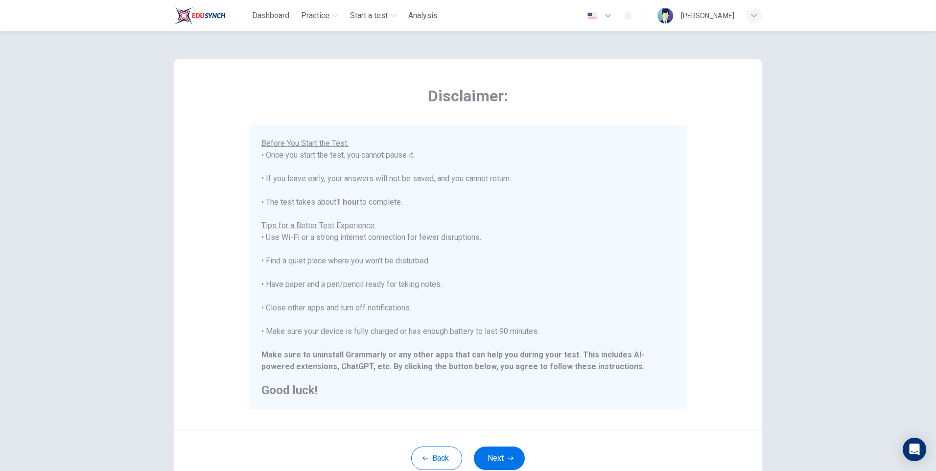
click at [308, 384] on h2 "Good luck!" at bounding box center [467, 390] width 413 height 12
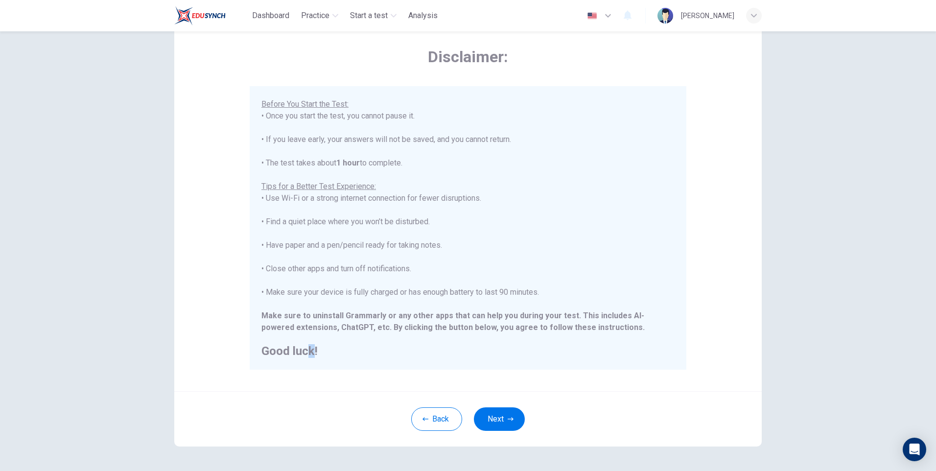
scroll to position [73, 0]
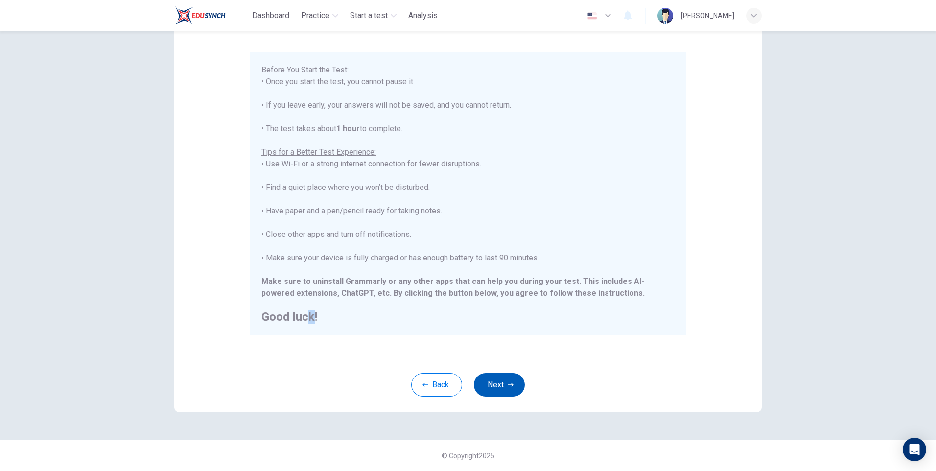
click at [499, 385] on button "Next" at bounding box center [499, 384] width 51 height 23
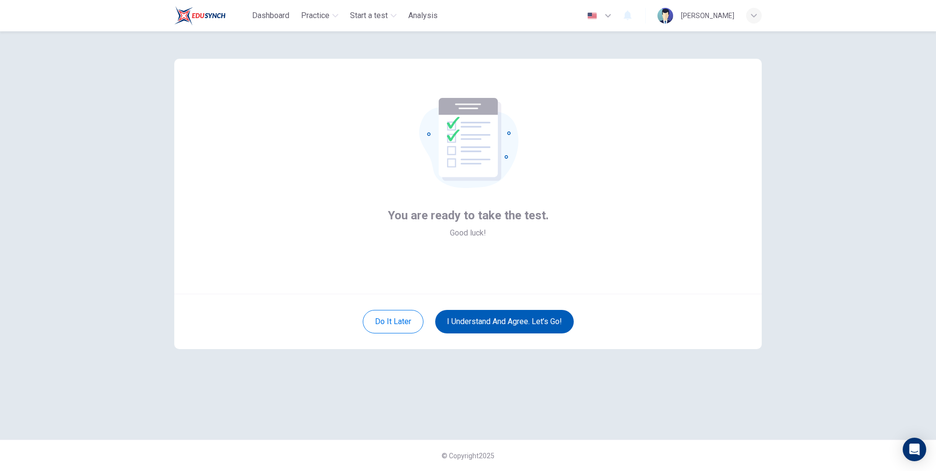
scroll to position [0, 0]
click at [539, 320] on button "I understand and agree. Let’s go!" at bounding box center [504, 321] width 138 height 23
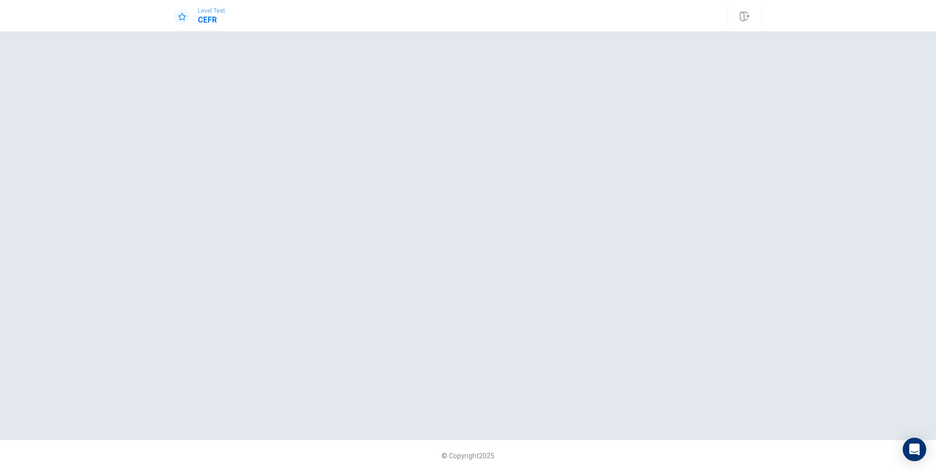
click at [632, 248] on div at bounding box center [467, 235] width 587 height 369
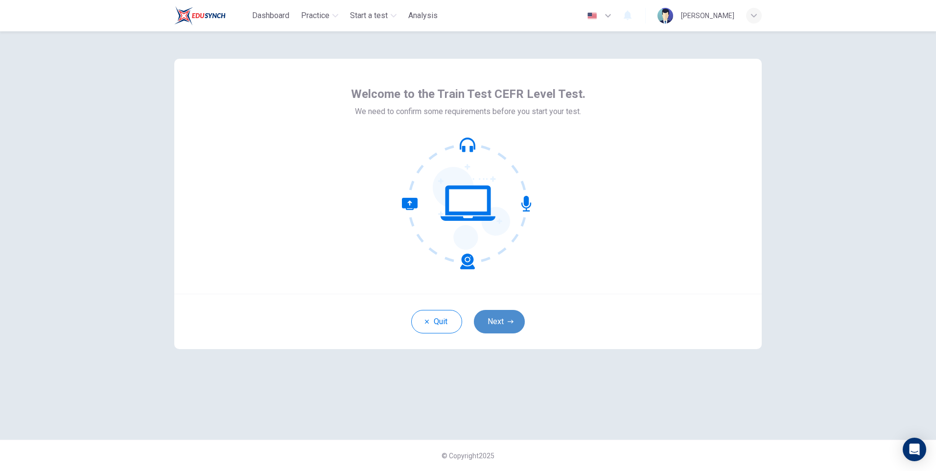
click at [499, 328] on button "Next" at bounding box center [499, 321] width 51 height 23
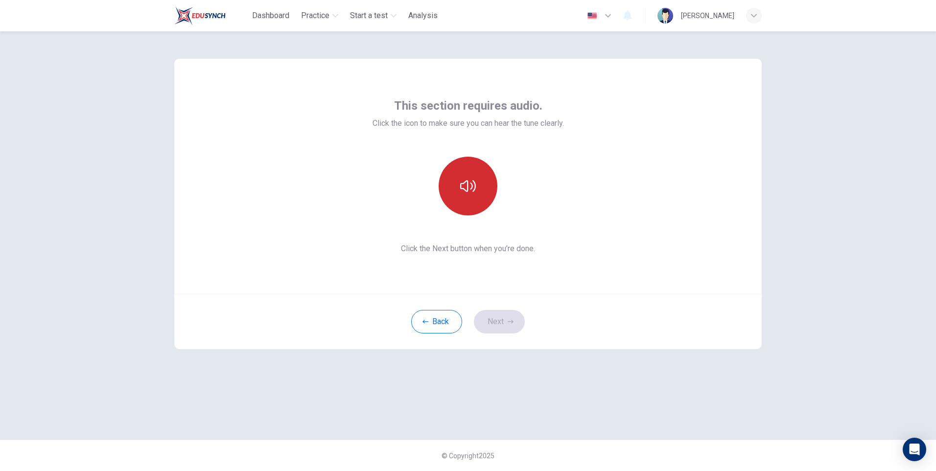
click at [459, 194] on button "button" at bounding box center [467, 186] width 59 height 59
click at [508, 340] on div "Back Next" at bounding box center [467, 321] width 587 height 55
click at [508, 326] on button "Next" at bounding box center [499, 321] width 51 height 23
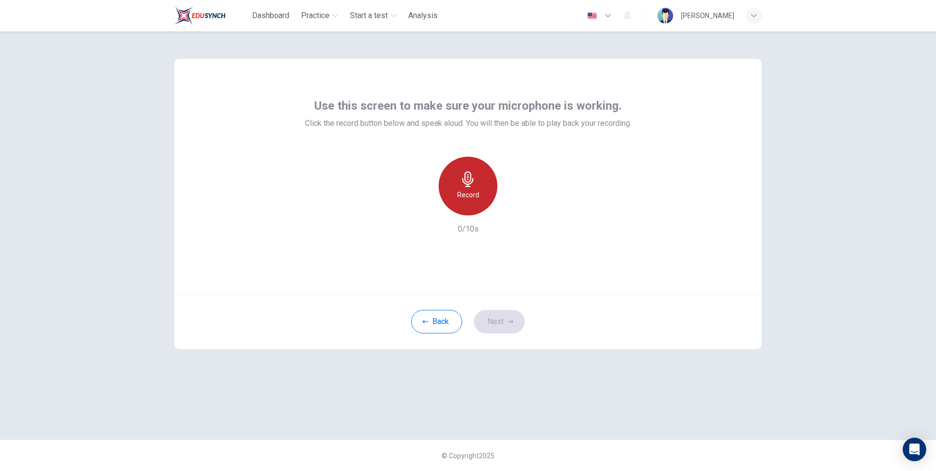
click at [461, 211] on div "Record" at bounding box center [467, 186] width 59 height 59
click at [512, 328] on div "Back Next" at bounding box center [467, 321] width 587 height 55
click at [465, 195] on h6 "Stop" at bounding box center [467, 195] width 15 height 12
click at [516, 321] on button "Next" at bounding box center [499, 321] width 51 height 23
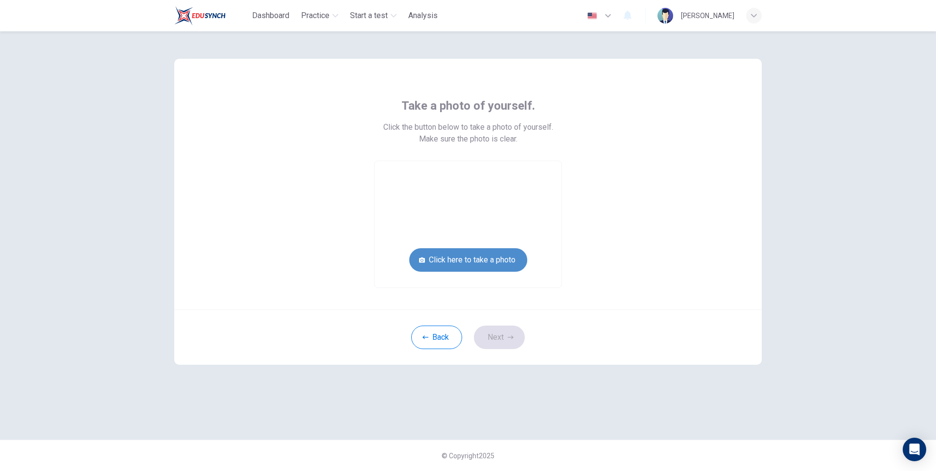
click at [464, 252] on button "Click here to take a photo" at bounding box center [468, 259] width 118 height 23
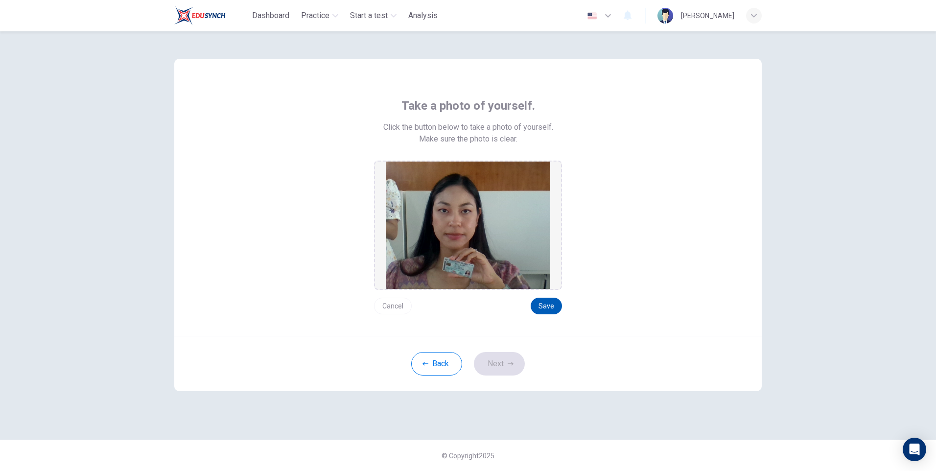
click at [555, 297] on div "Cancel Save" at bounding box center [468, 302] width 188 height 24
click at [554, 298] on button "Save" at bounding box center [545, 306] width 31 height 17
click at [554, 304] on button "Save" at bounding box center [545, 306] width 31 height 17
click at [543, 307] on button "Save" at bounding box center [545, 306] width 31 height 17
click at [494, 360] on button "Next" at bounding box center [499, 363] width 51 height 23
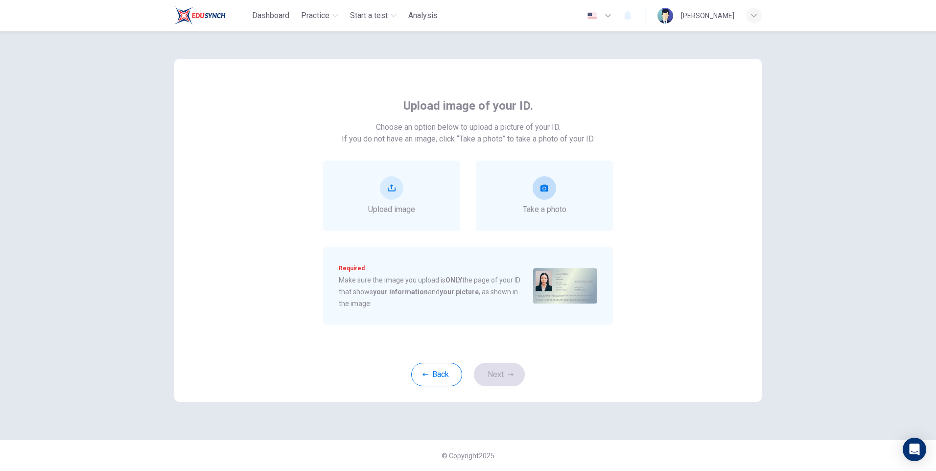
click at [557, 169] on div "Take a photo" at bounding box center [544, 196] width 137 height 70
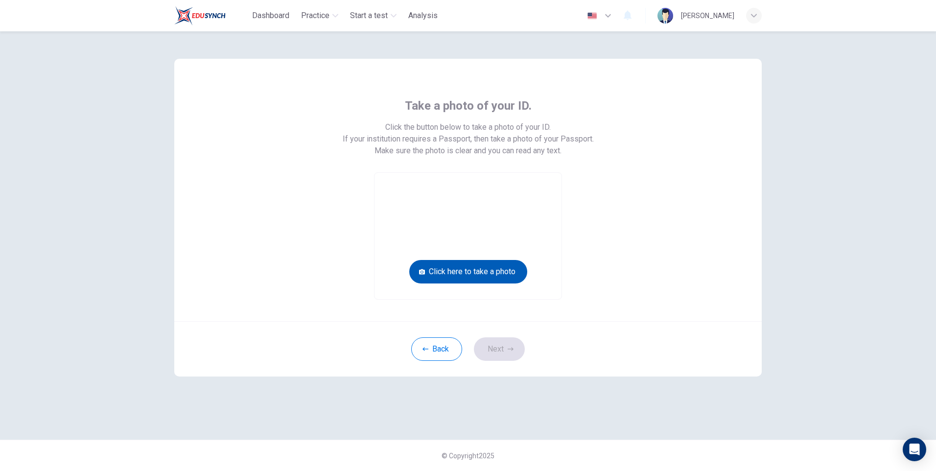
click at [501, 262] on button "Click here to take a photo" at bounding box center [468, 271] width 118 height 23
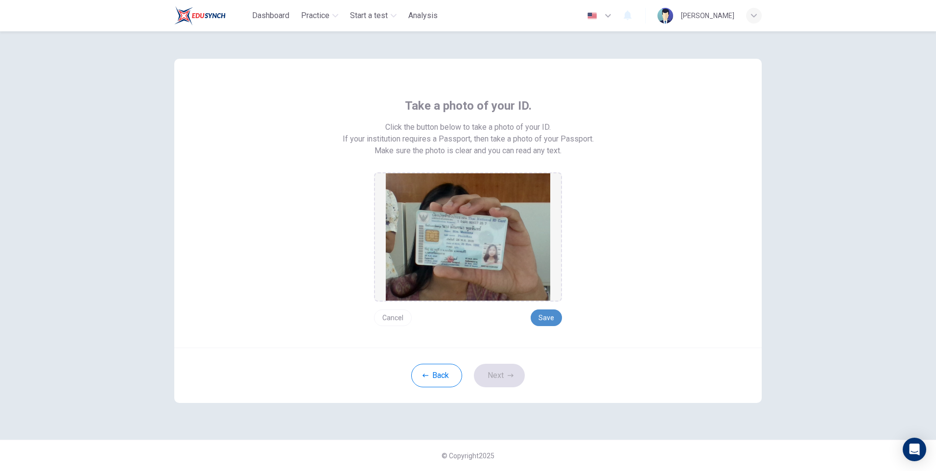
click at [553, 325] on button "Save" at bounding box center [545, 317] width 31 height 17
click at [504, 374] on button "Next" at bounding box center [499, 375] width 51 height 23
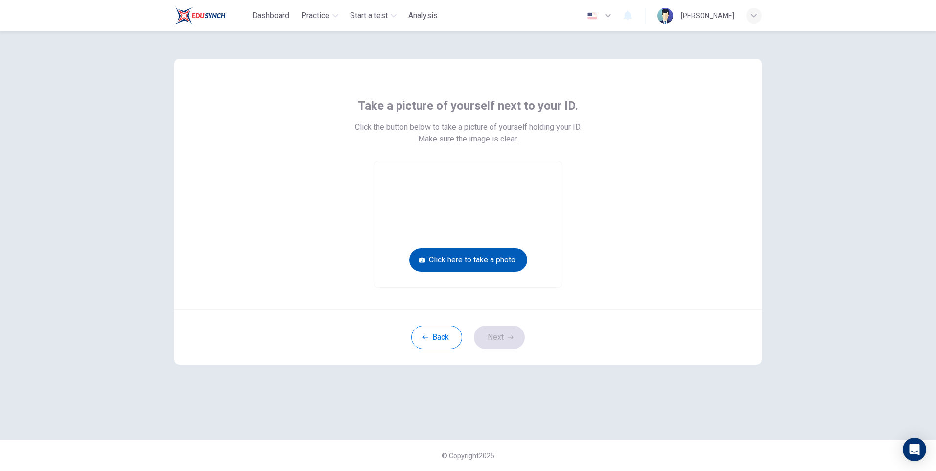
click at [507, 258] on button "Click here to take a photo" at bounding box center [468, 259] width 118 height 23
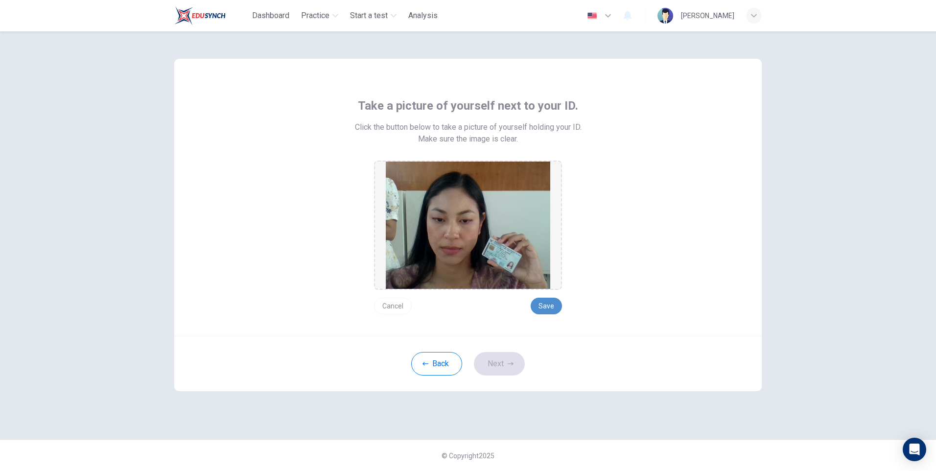
click at [546, 306] on button "Save" at bounding box center [545, 306] width 31 height 17
click at [506, 359] on button "Next" at bounding box center [499, 363] width 51 height 23
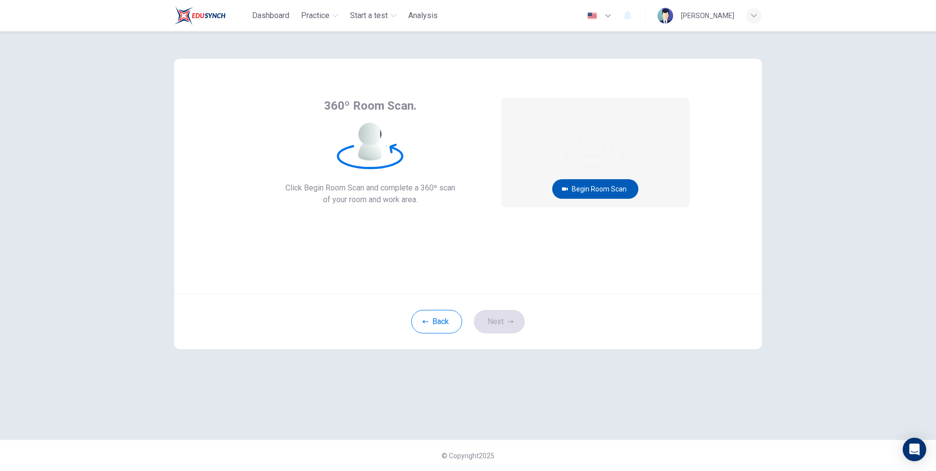
click at [604, 187] on button "Begin Room Scan" at bounding box center [595, 189] width 86 height 20
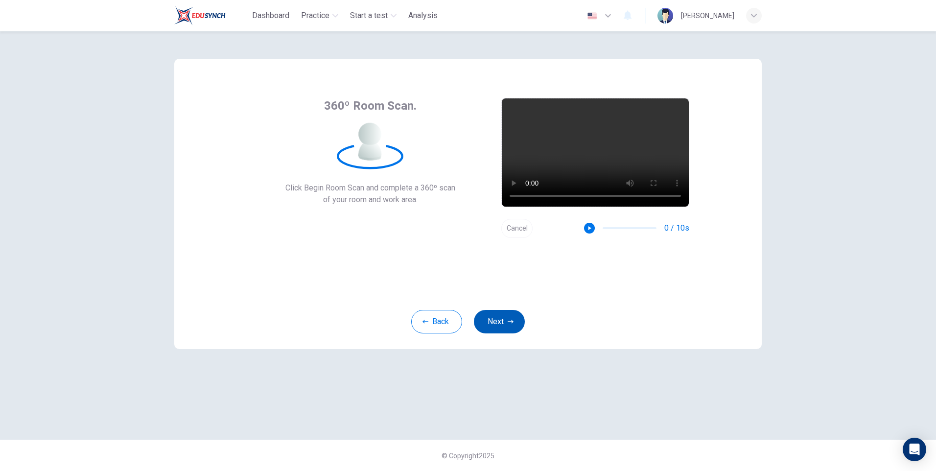
click at [503, 325] on button "Next" at bounding box center [499, 321] width 51 height 23
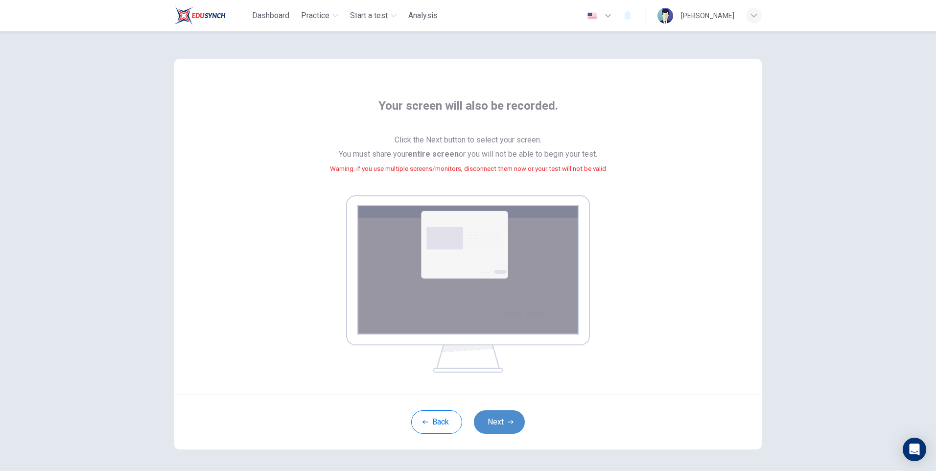
click at [513, 433] on button "Next" at bounding box center [499, 421] width 51 height 23
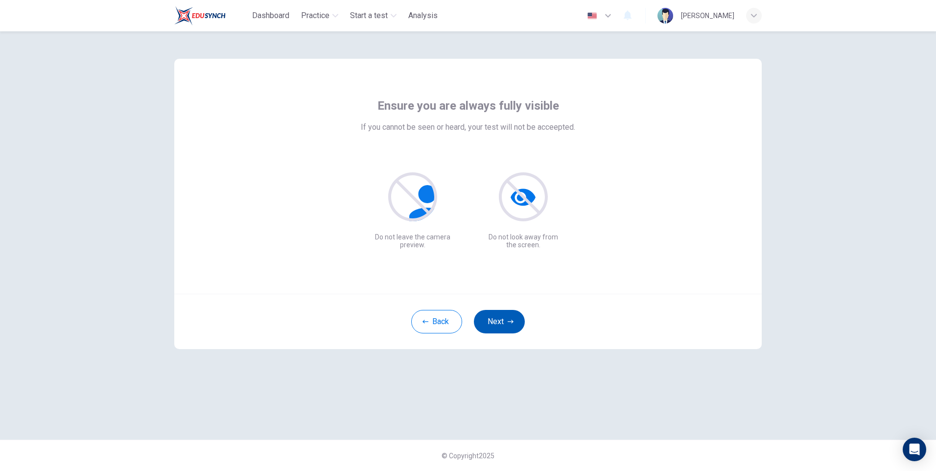
click at [517, 321] on button "Next" at bounding box center [499, 321] width 51 height 23
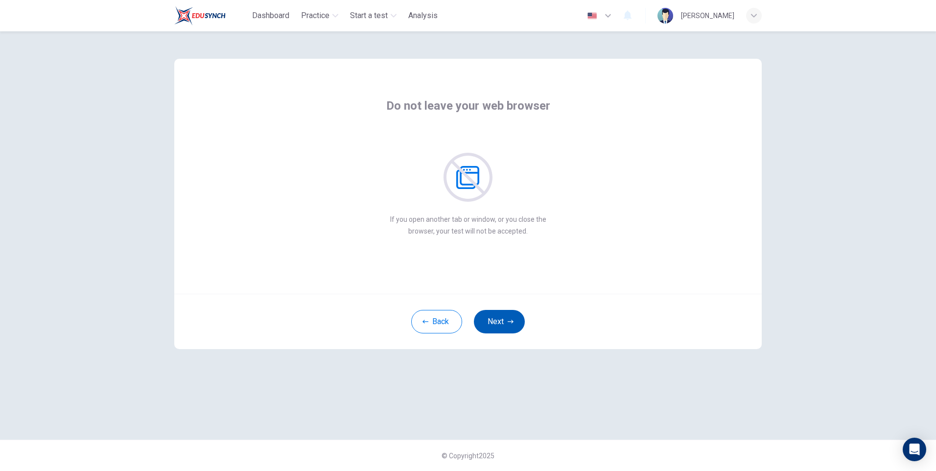
click at [517, 321] on button "Next" at bounding box center [499, 321] width 51 height 23
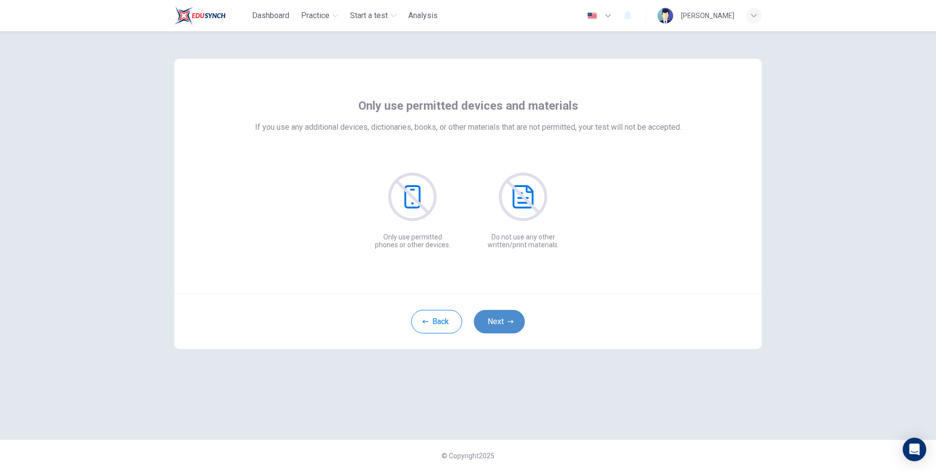
click at [517, 321] on button "Next" at bounding box center [499, 321] width 51 height 23
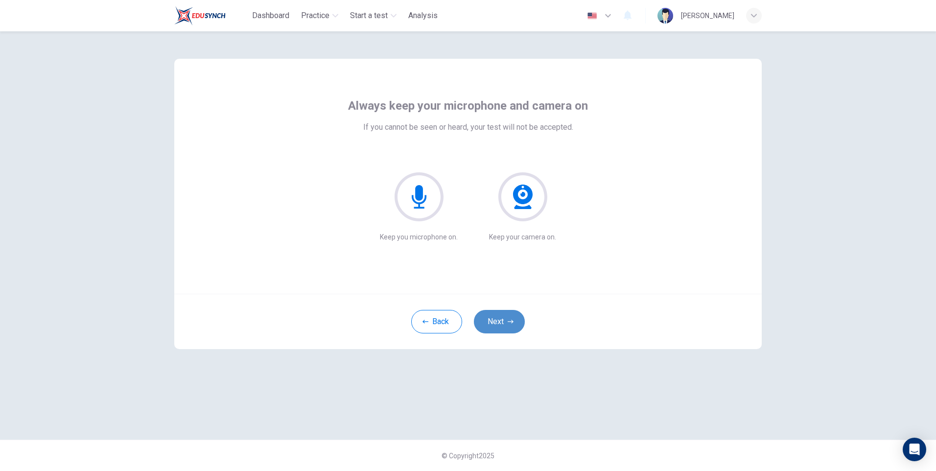
click at [517, 321] on button "Next" at bounding box center [499, 321] width 51 height 23
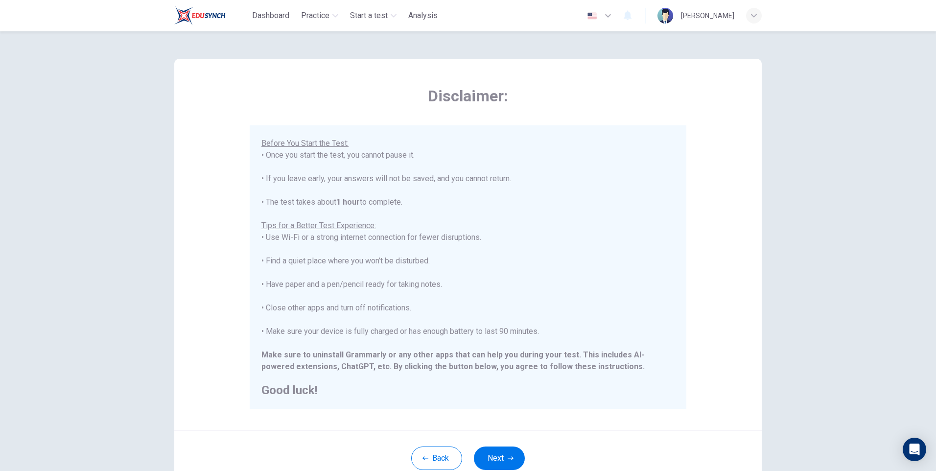
scroll to position [73, 0]
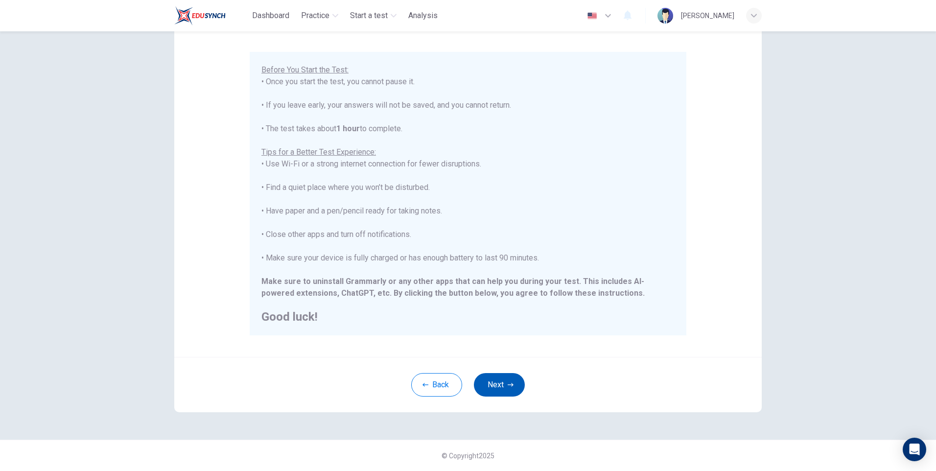
click at [502, 378] on button "Next" at bounding box center [499, 384] width 51 height 23
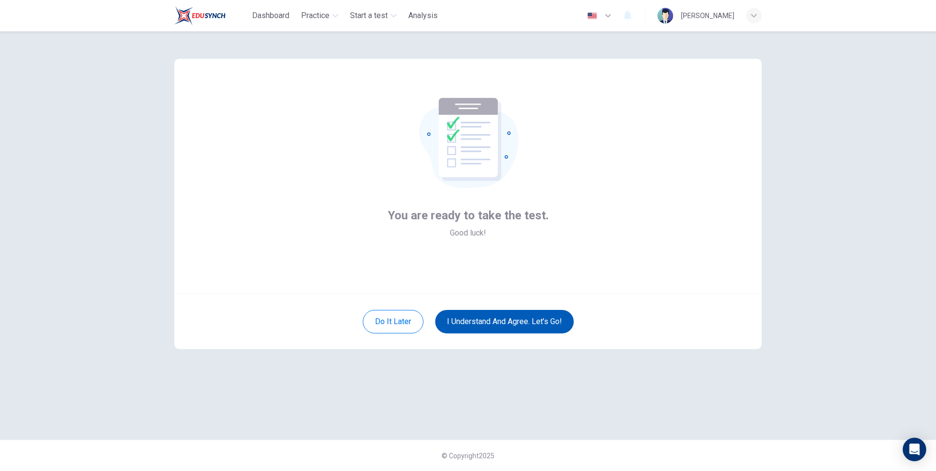
scroll to position [0, 0]
click at [533, 319] on button "I understand and agree. Let’s go!" at bounding box center [504, 321] width 138 height 23
